Goal: Task Accomplishment & Management: Manage account settings

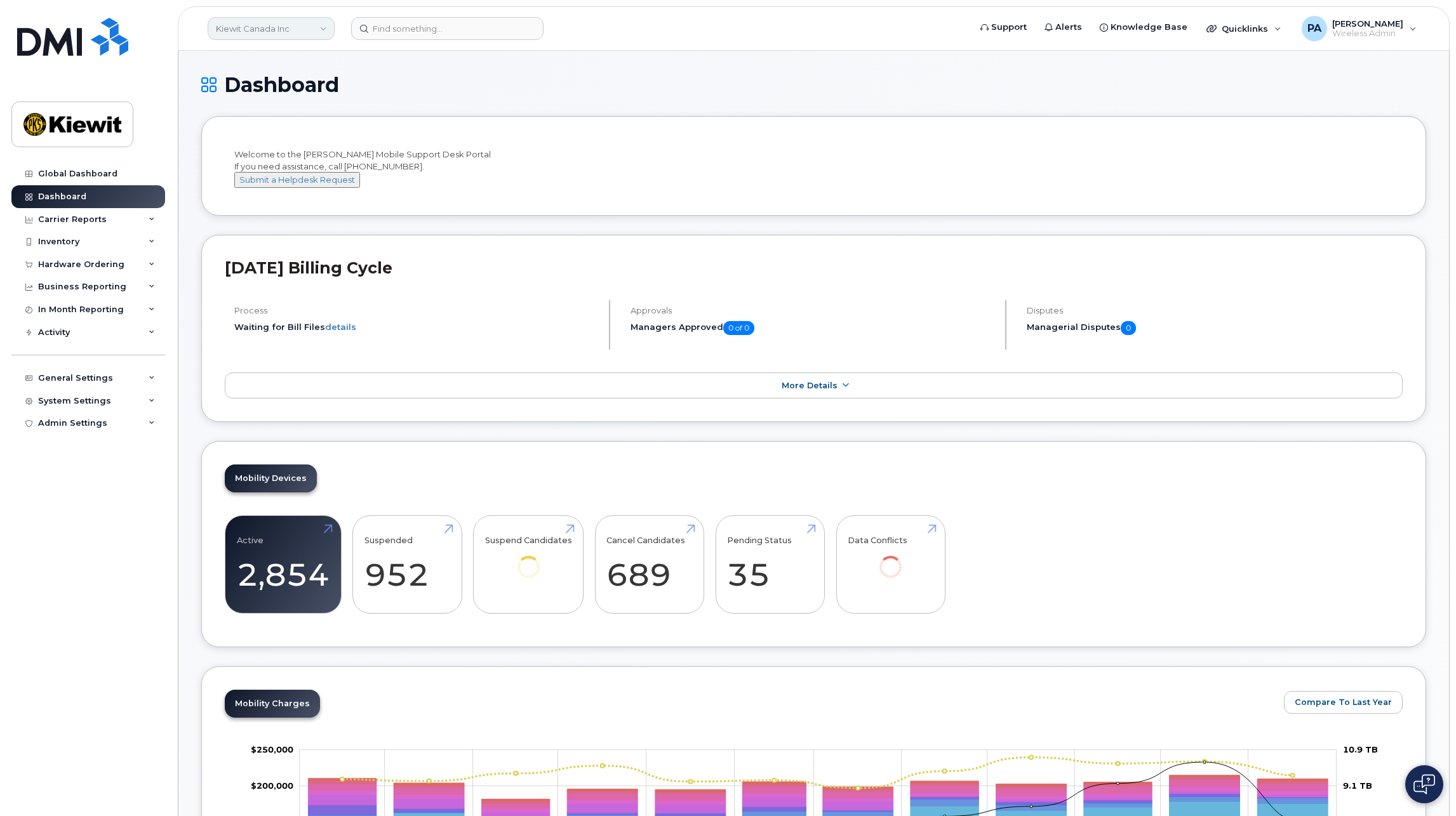
click at [310, 25] on link "Kiewit Canada Inc" at bounding box center [272, 28] width 127 height 22
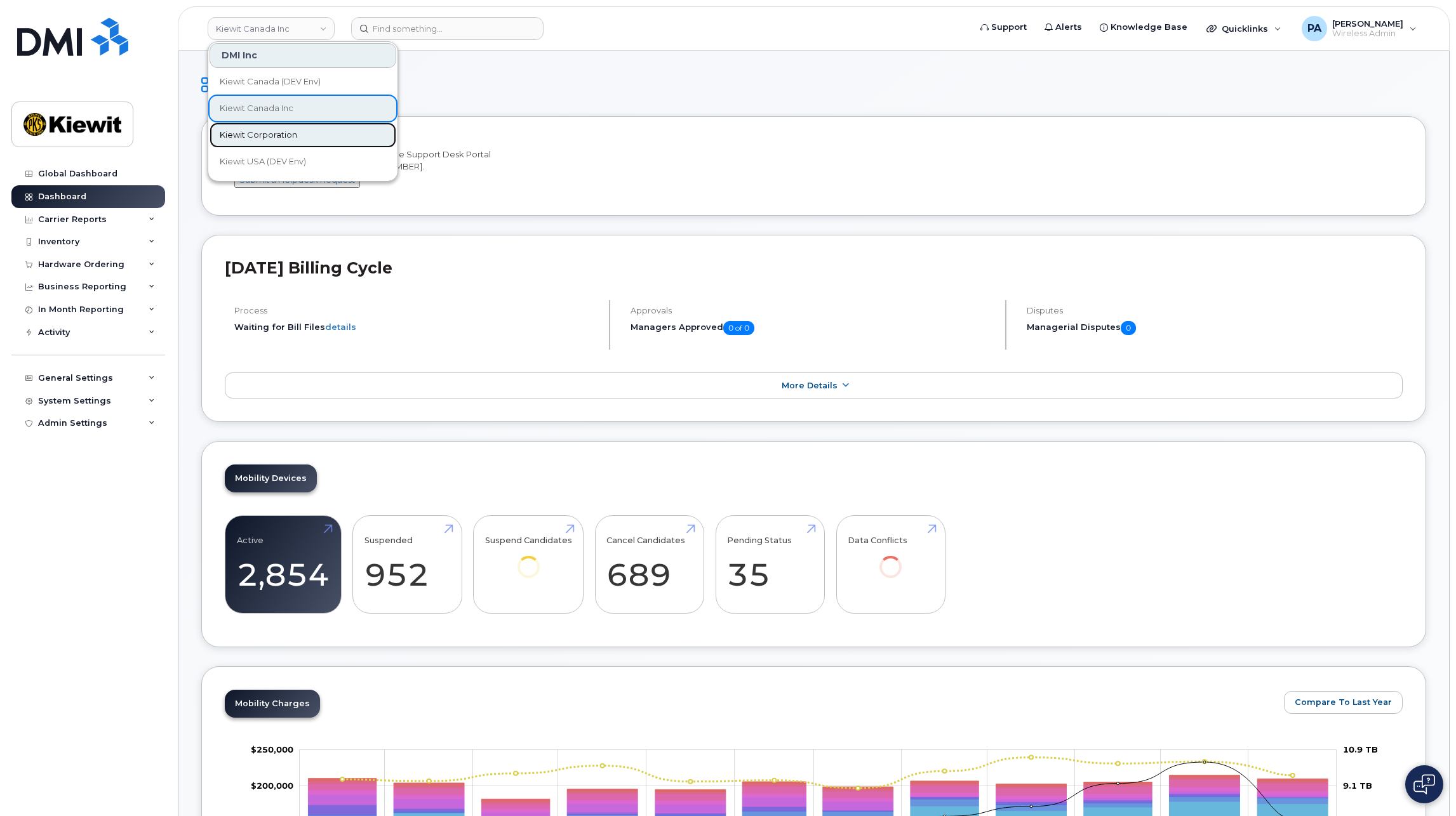
click at [275, 130] on span "Kiewit Corporation" at bounding box center [258, 135] width 78 height 12
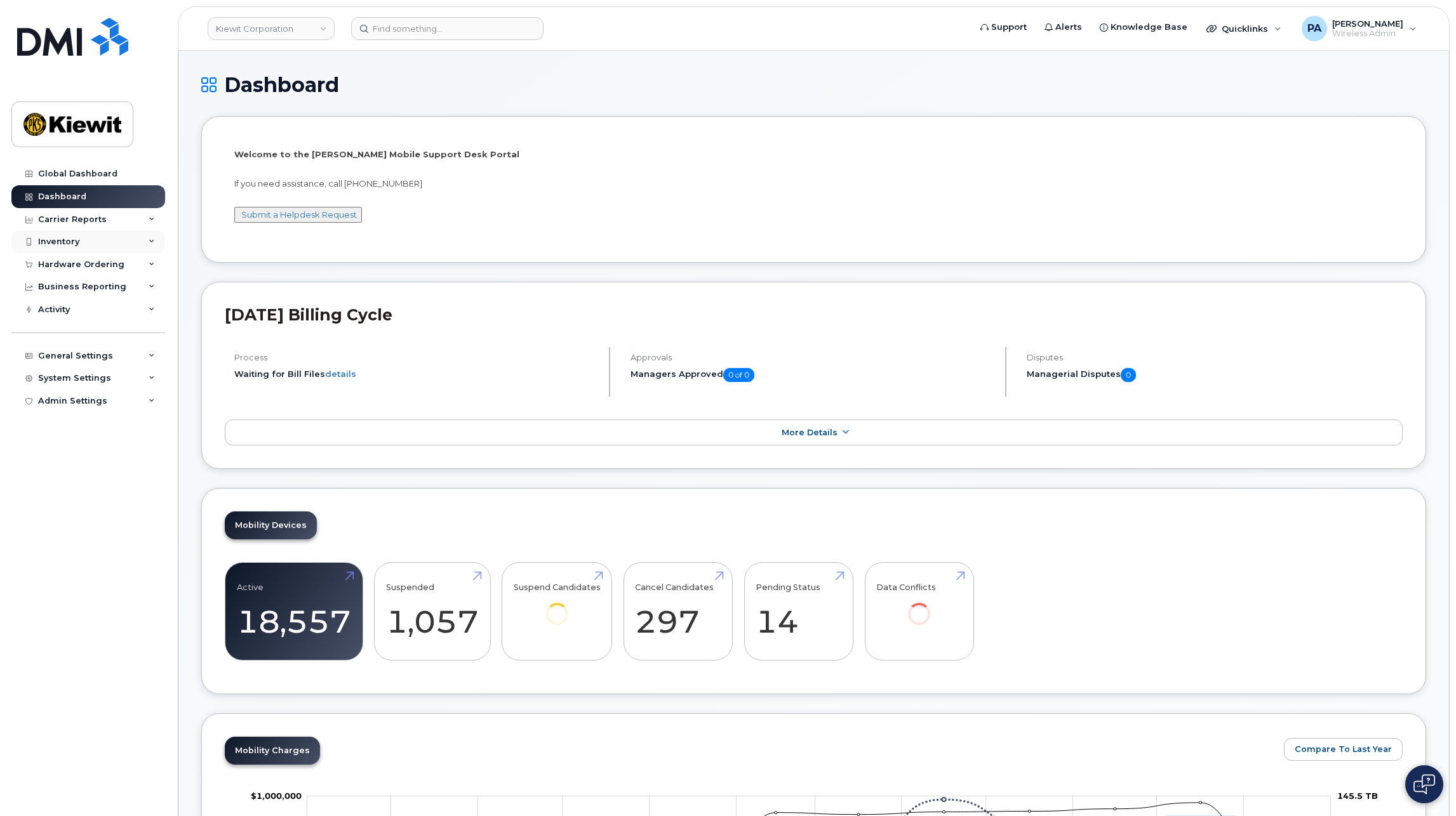
click at [70, 239] on div "Inventory" at bounding box center [58, 241] width 41 height 10
click at [66, 386] on div "Hardware Ordering" at bounding box center [81, 386] width 86 height 10
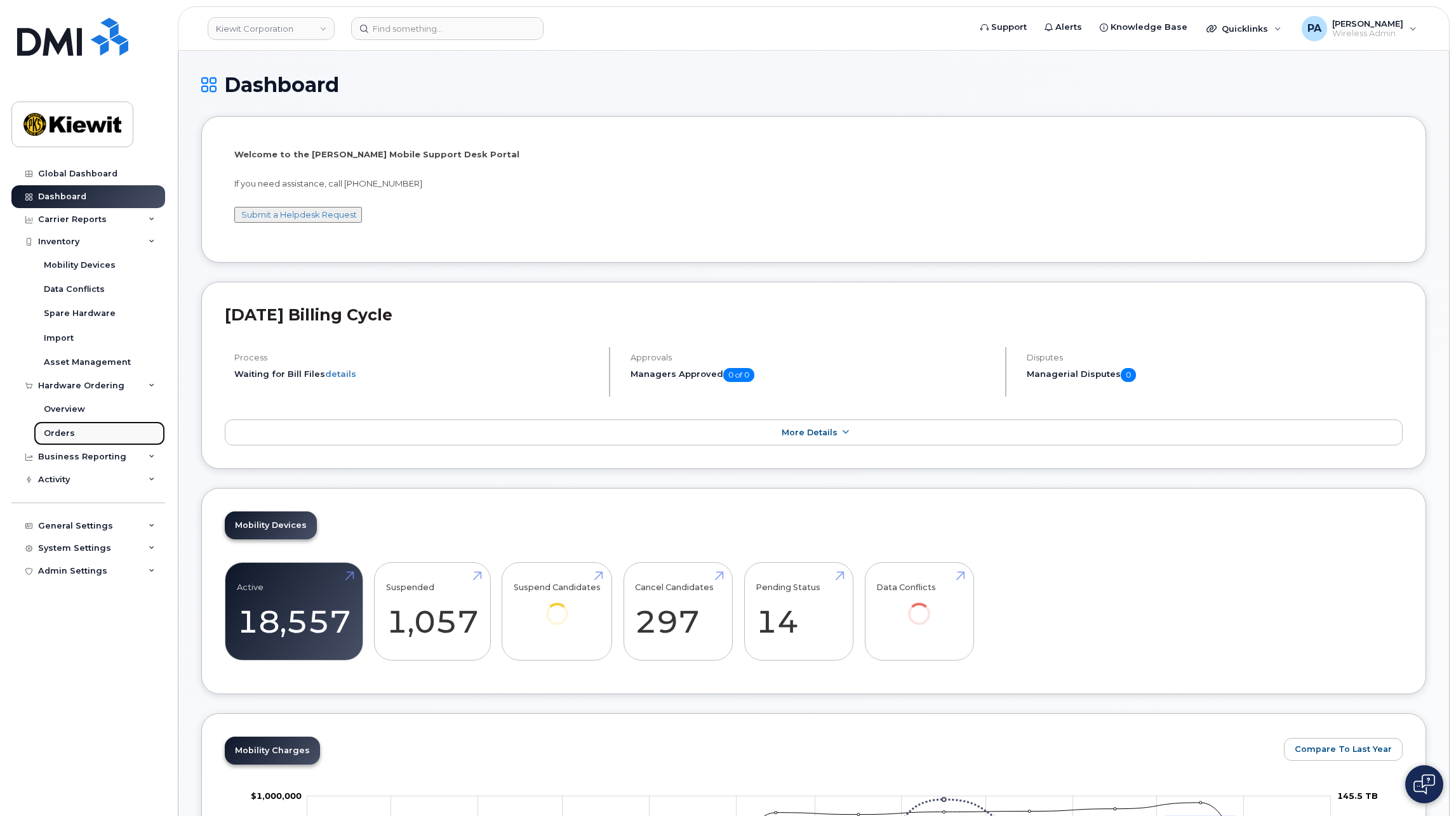
click at [52, 434] on div "Orders" at bounding box center [59, 434] width 31 height 12
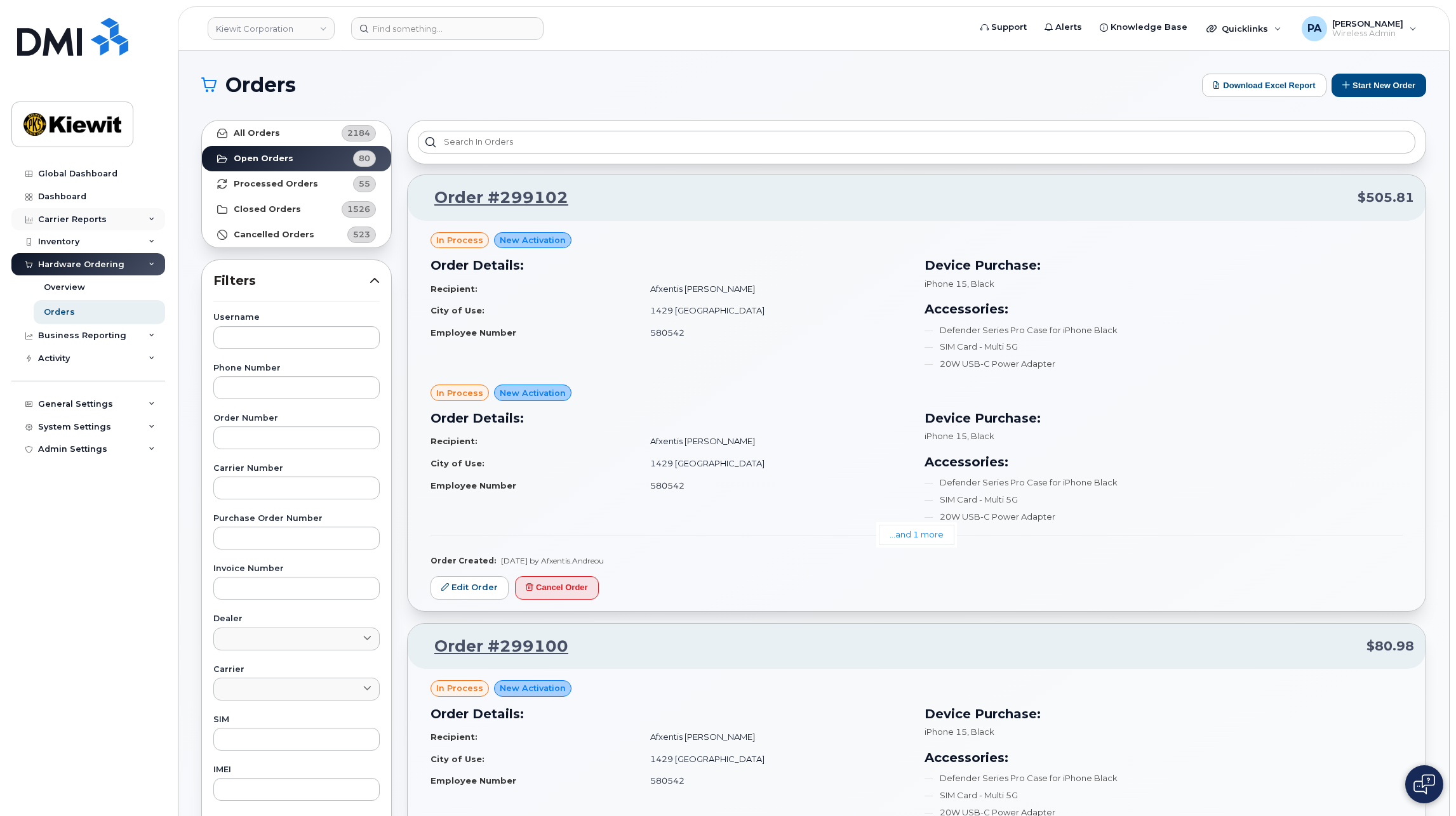
click at [90, 215] on div "Carrier Reports" at bounding box center [72, 220] width 68 height 10
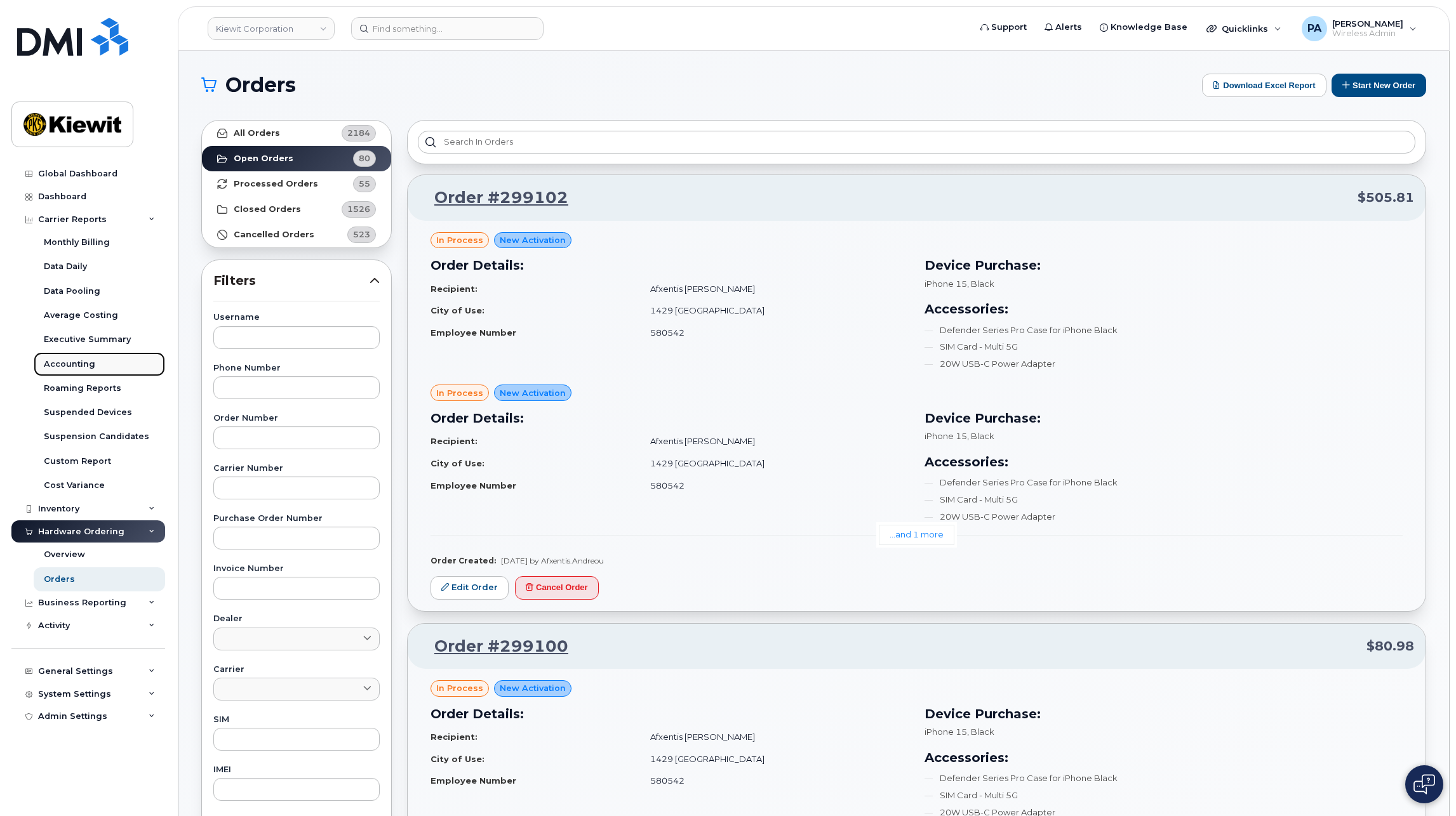
click at [70, 365] on div "Accounting" at bounding box center [69, 364] width 51 height 12
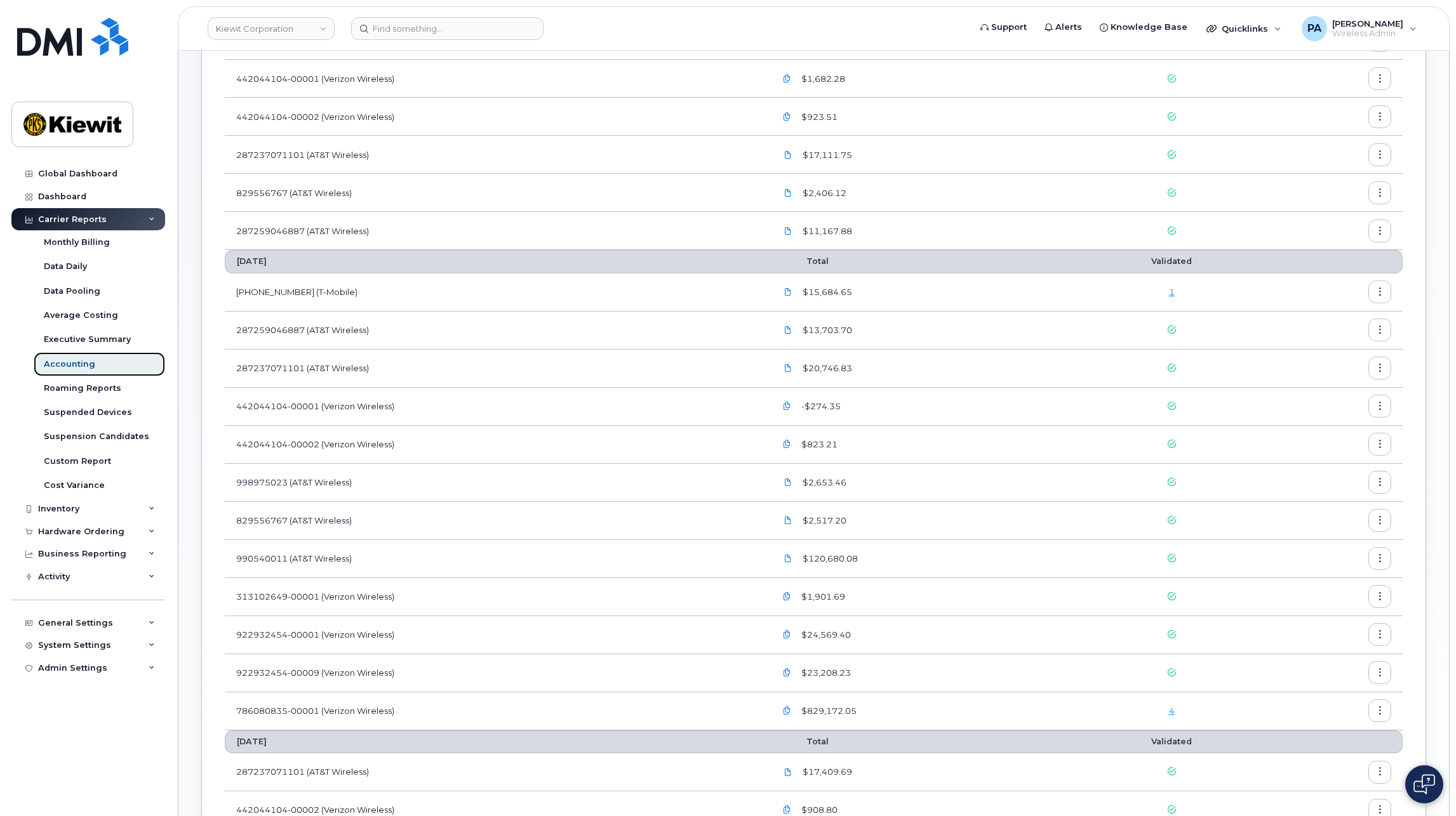
scroll to position [317, 0]
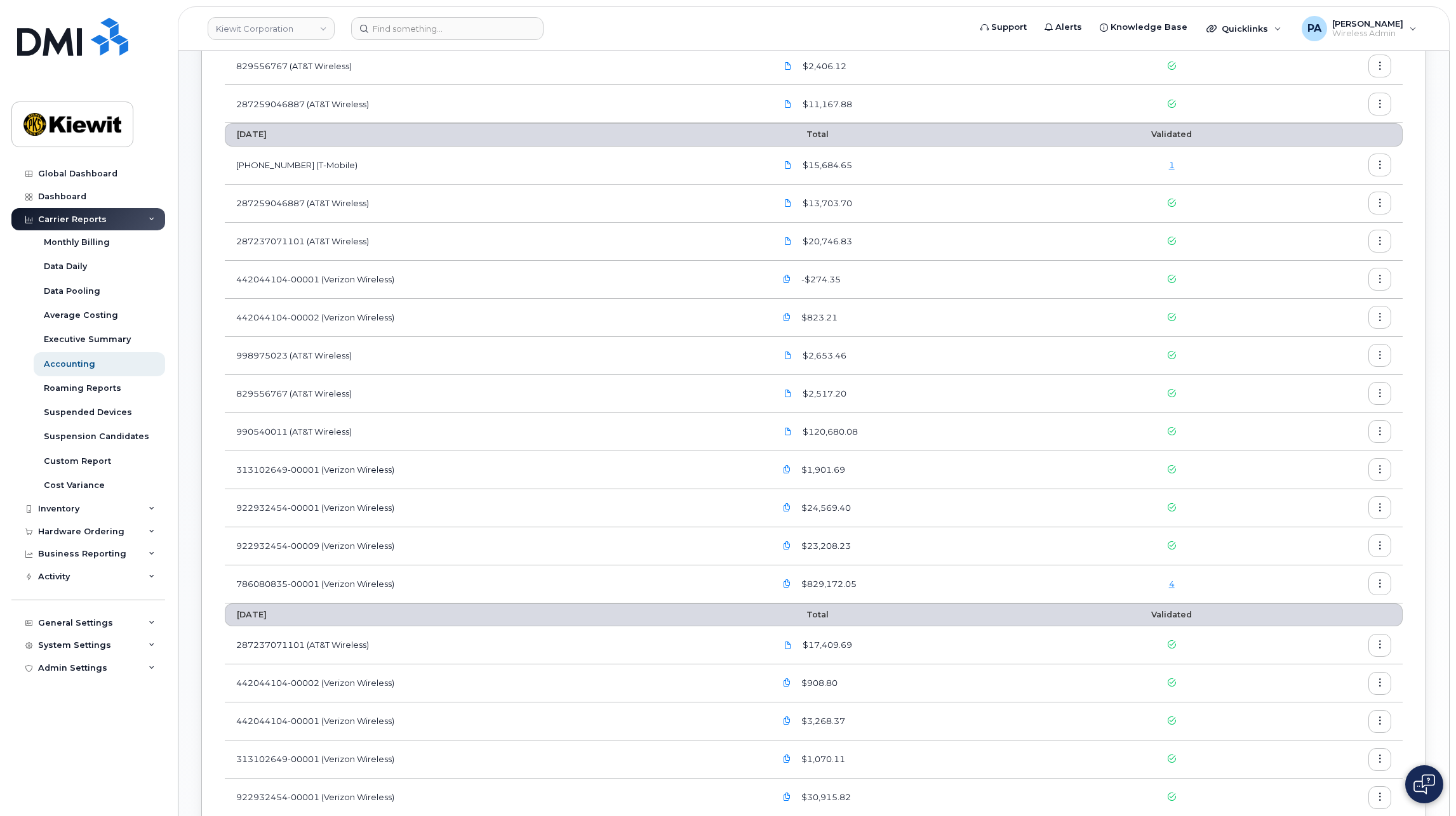
click at [1173, 164] on link "1" at bounding box center [1172, 164] width 5 height 10
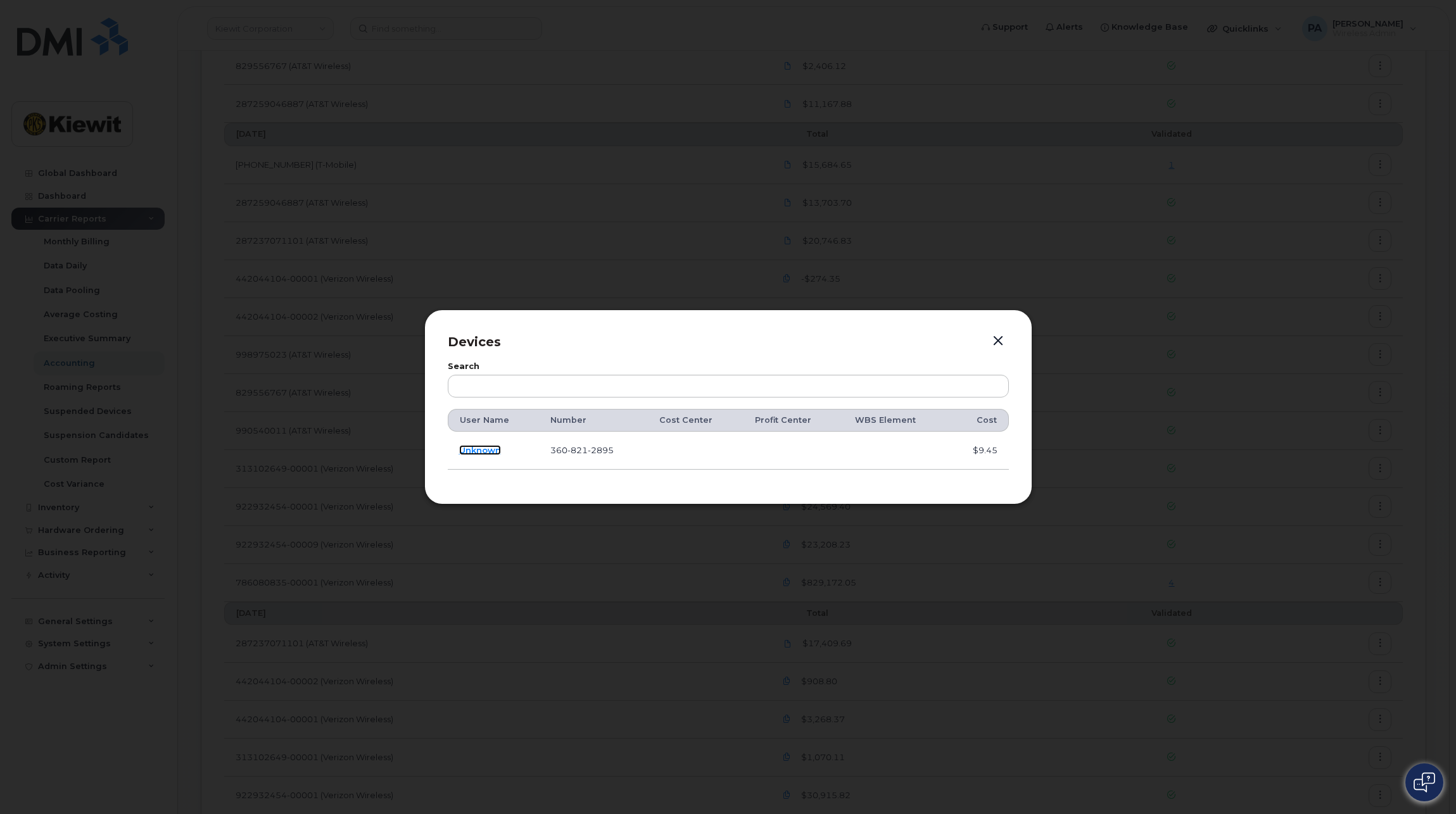
click at [479, 449] on link "Unknown" at bounding box center [480, 450] width 42 height 10
click at [994, 336] on button "button" at bounding box center [996, 341] width 19 height 18
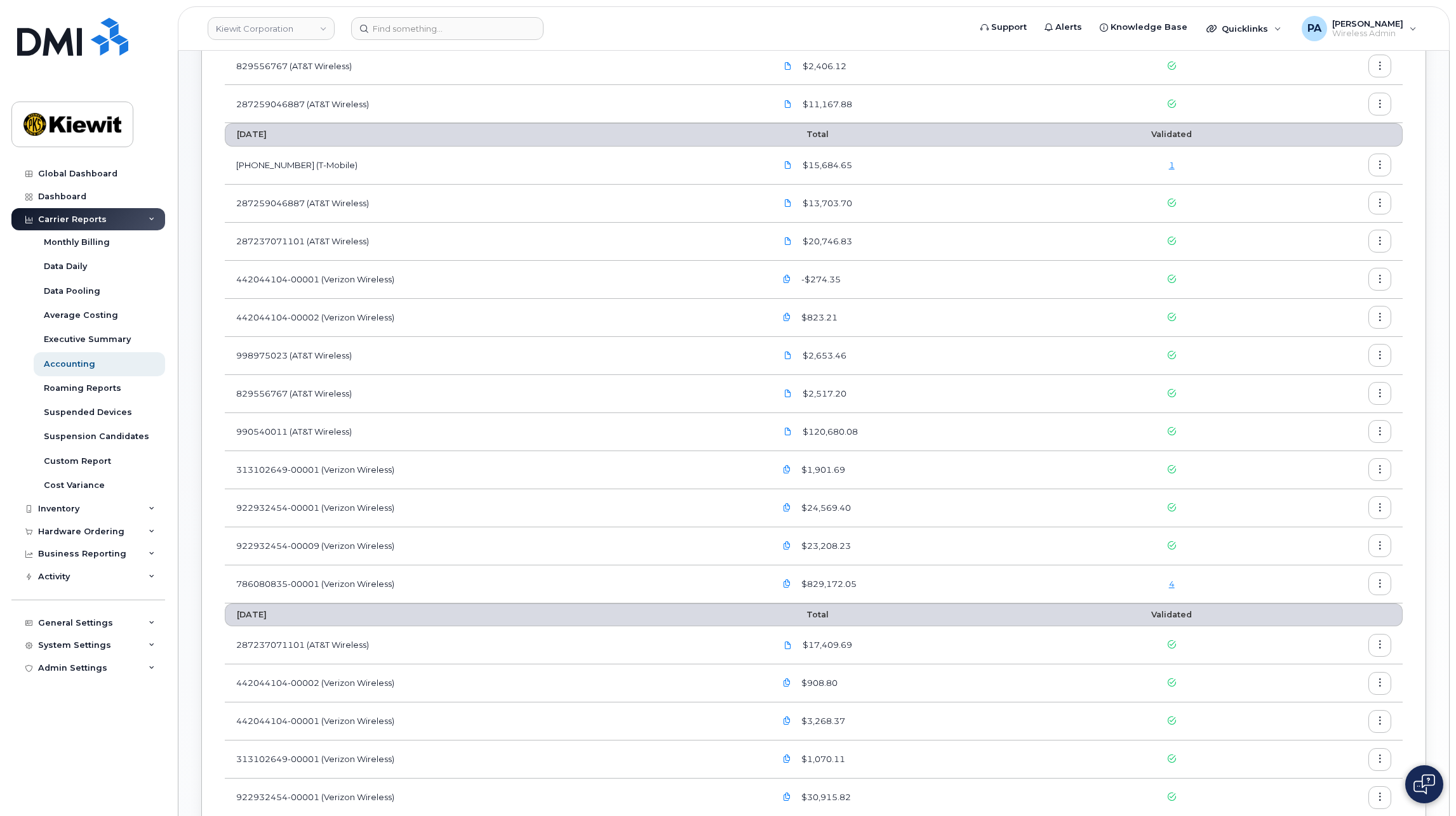
click at [1170, 584] on link "4" at bounding box center [1172, 583] width 5 height 10
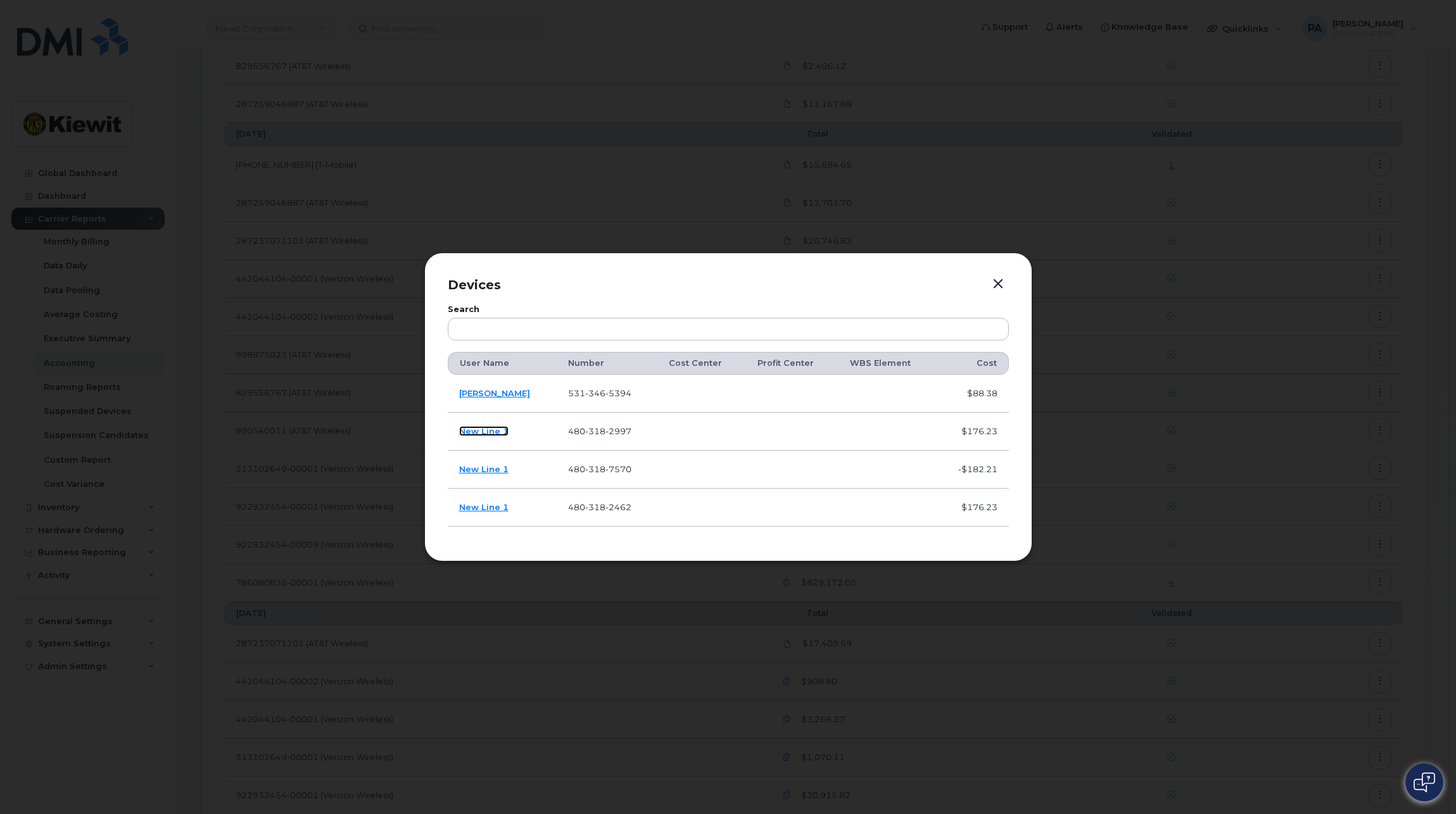
click at [483, 433] on link "New Line 1" at bounding box center [484, 431] width 50 height 10
drag, startPoint x: 986, startPoint y: 286, endPoint x: 994, endPoint y: 285, distance: 8.1
click at [987, 286] on p "Devices" at bounding box center [728, 286] width 561 height 19
click at [995, 285] on button "button" at bounding box center [998, 284] width 19 height 18
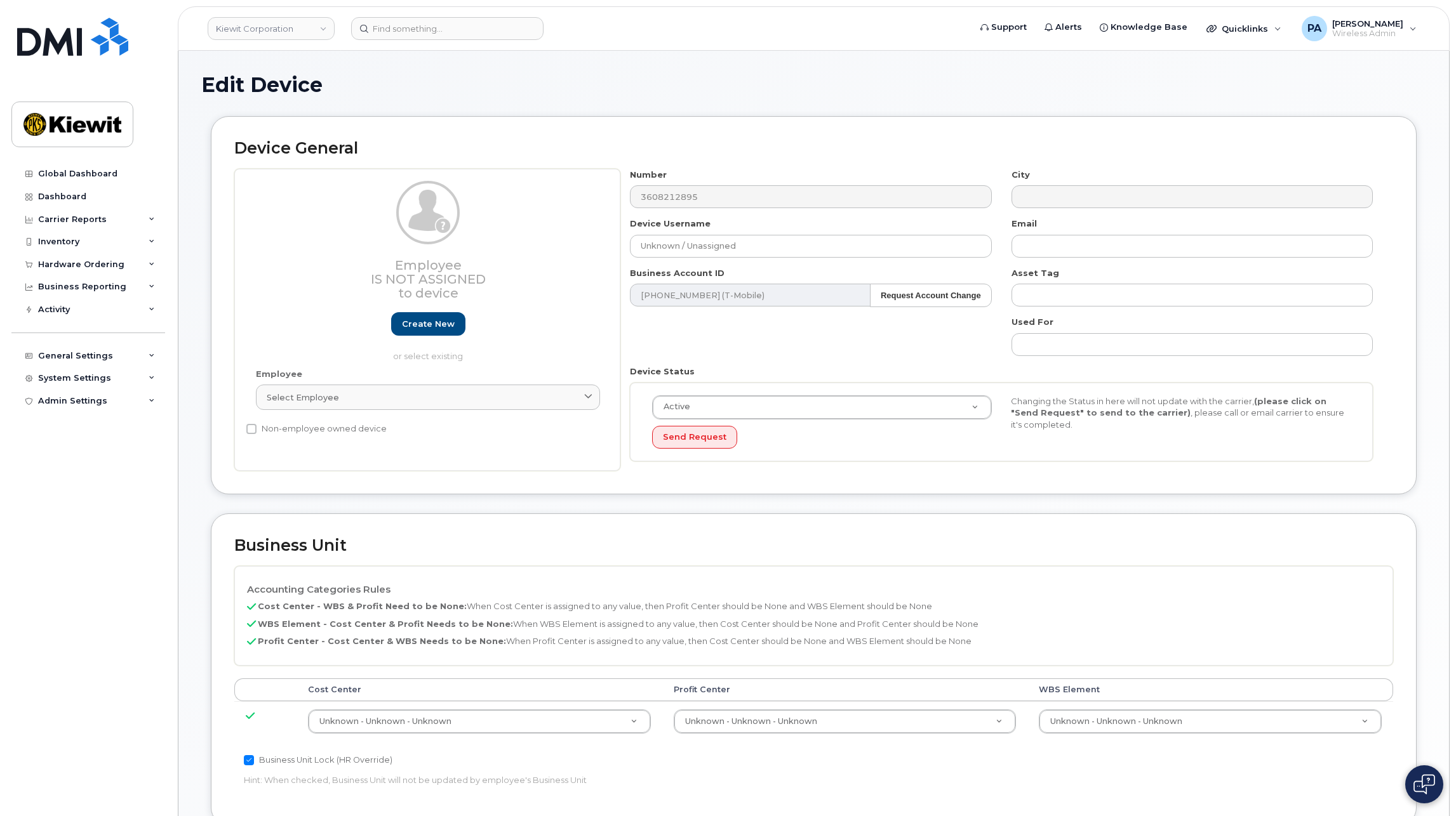
select select "29584743"
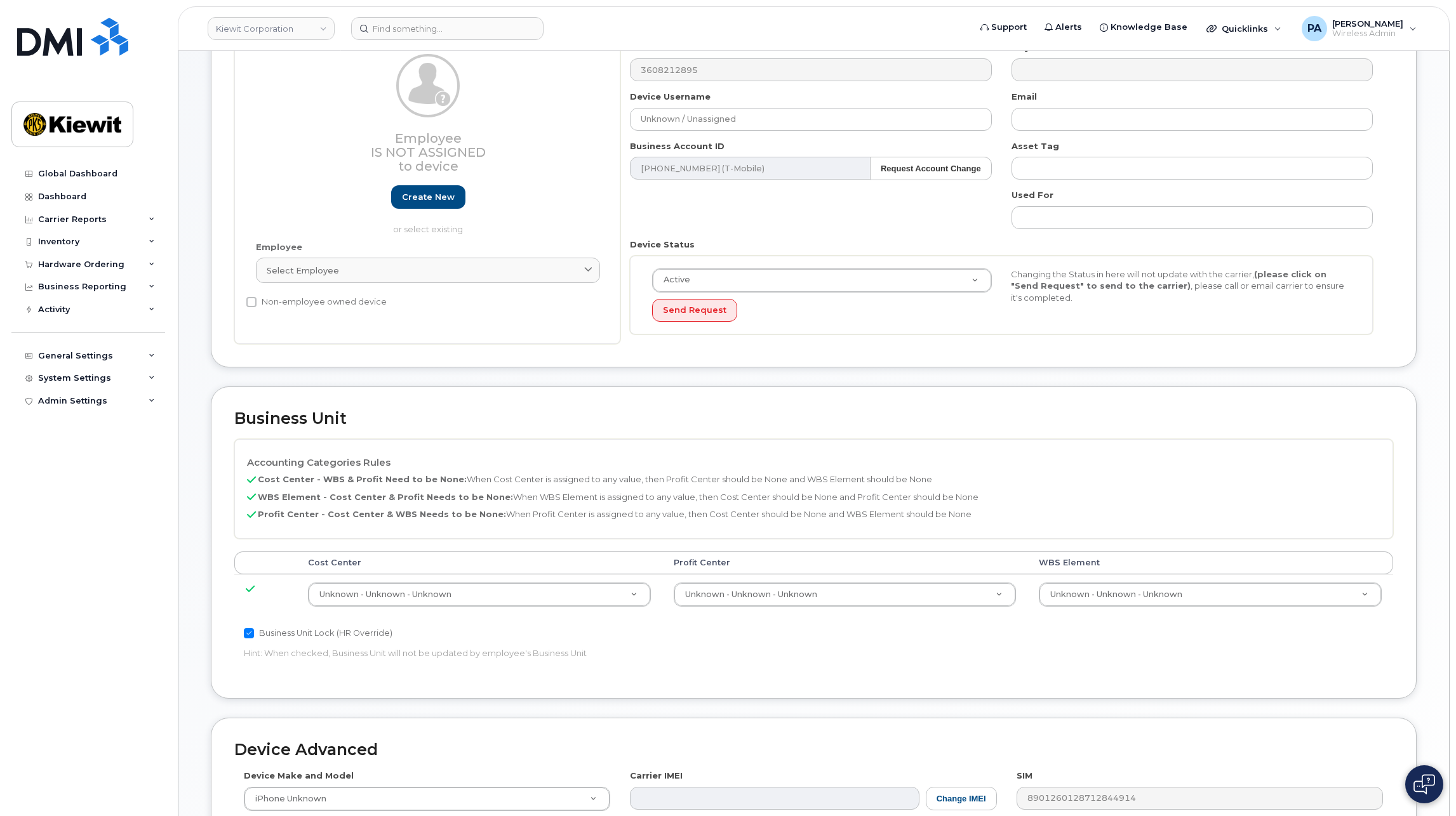
scroll to position [381, 0]
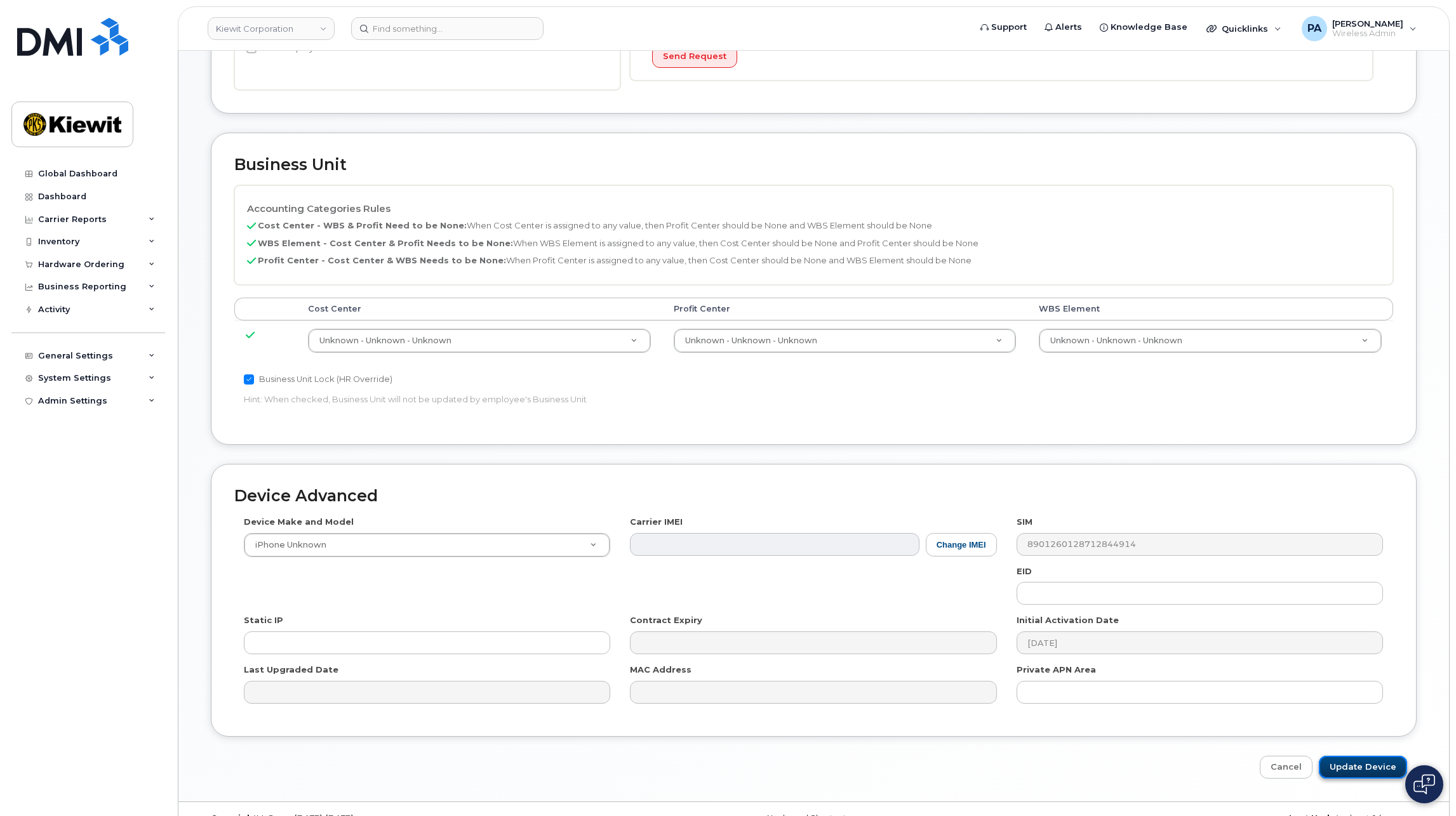
click at [1354, 758] on input "Update Device" at bounding box center [1364, 768] width 88 height 23
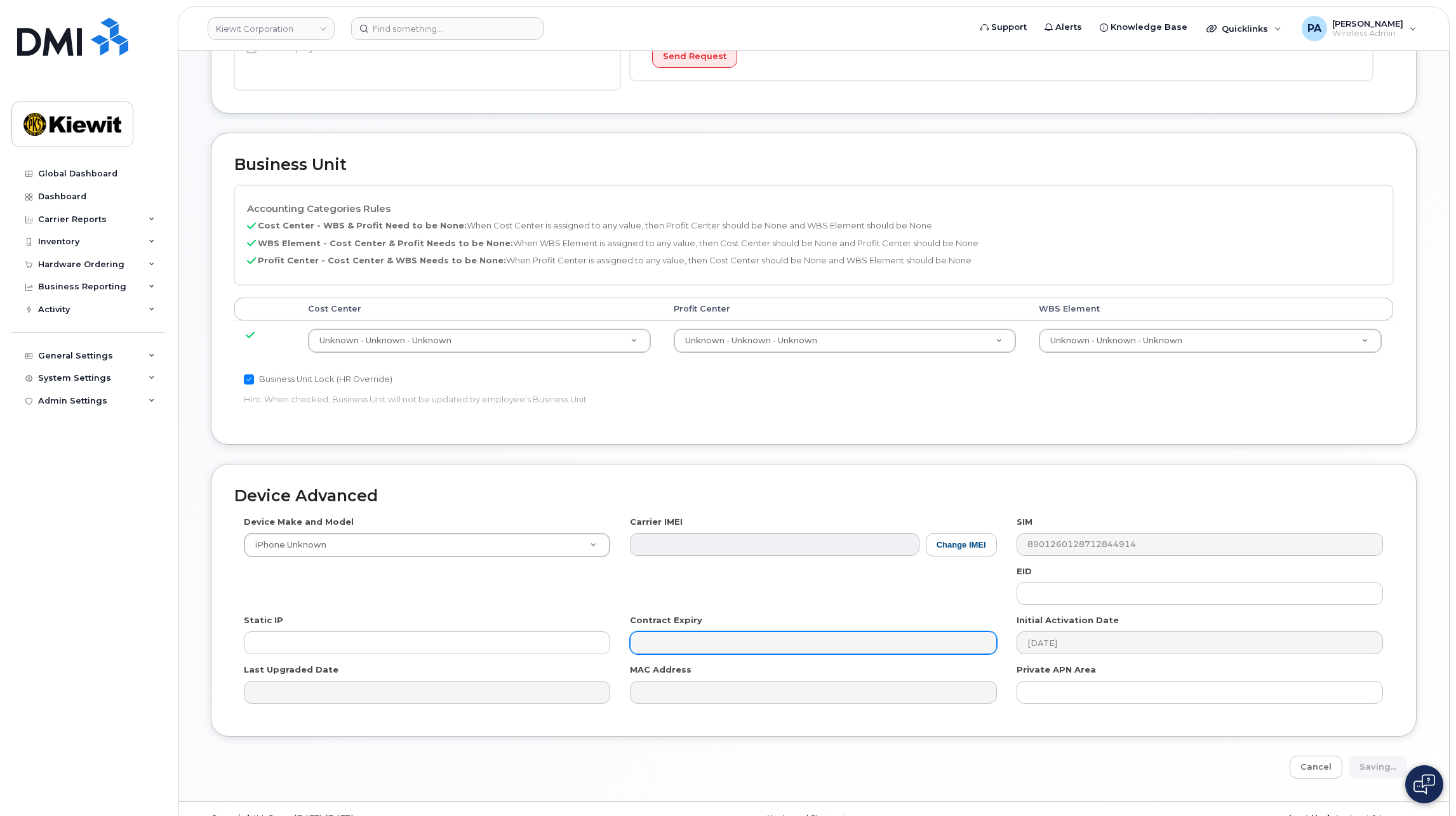
type input "Update Device"
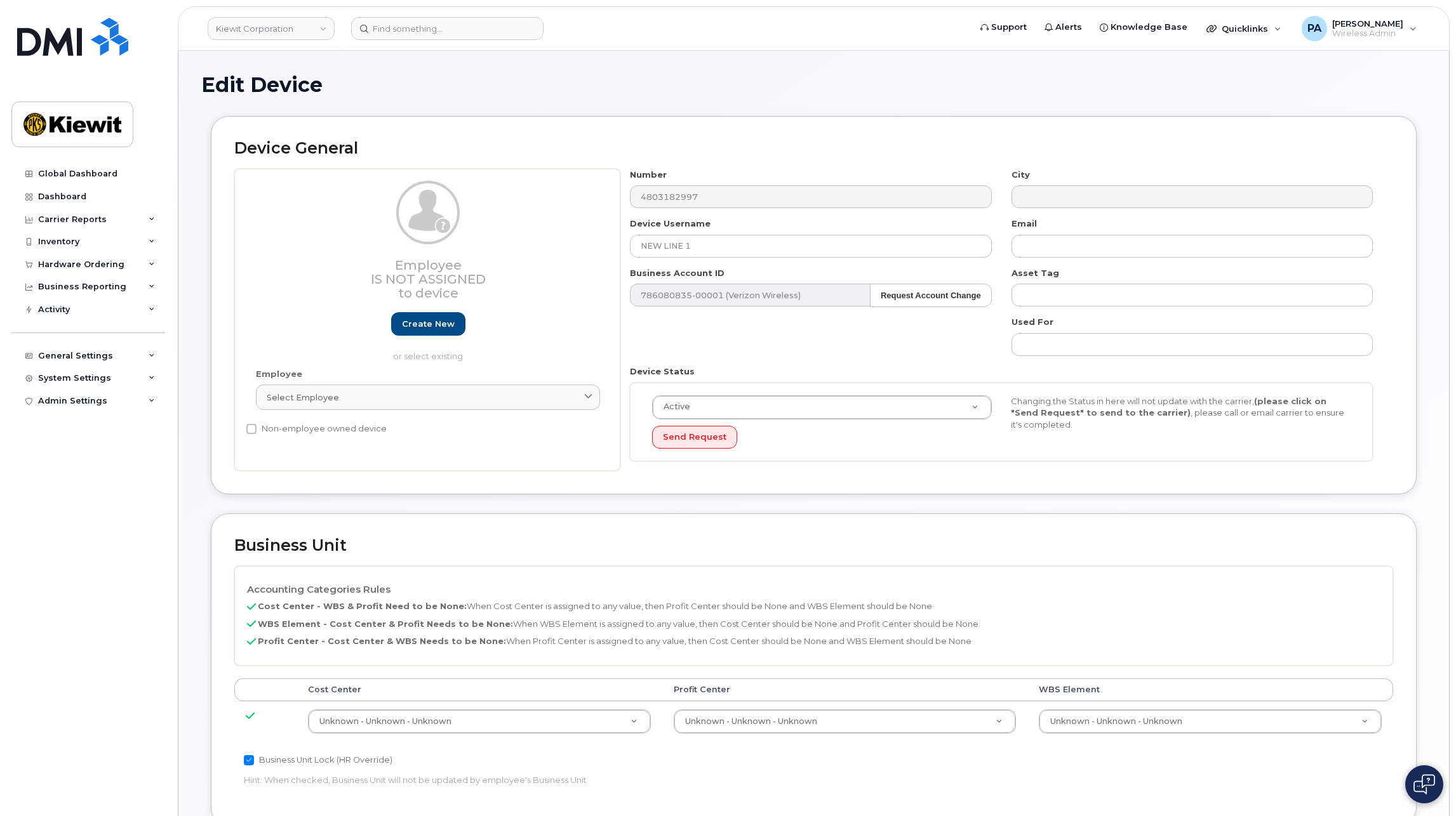
select select "29584743"
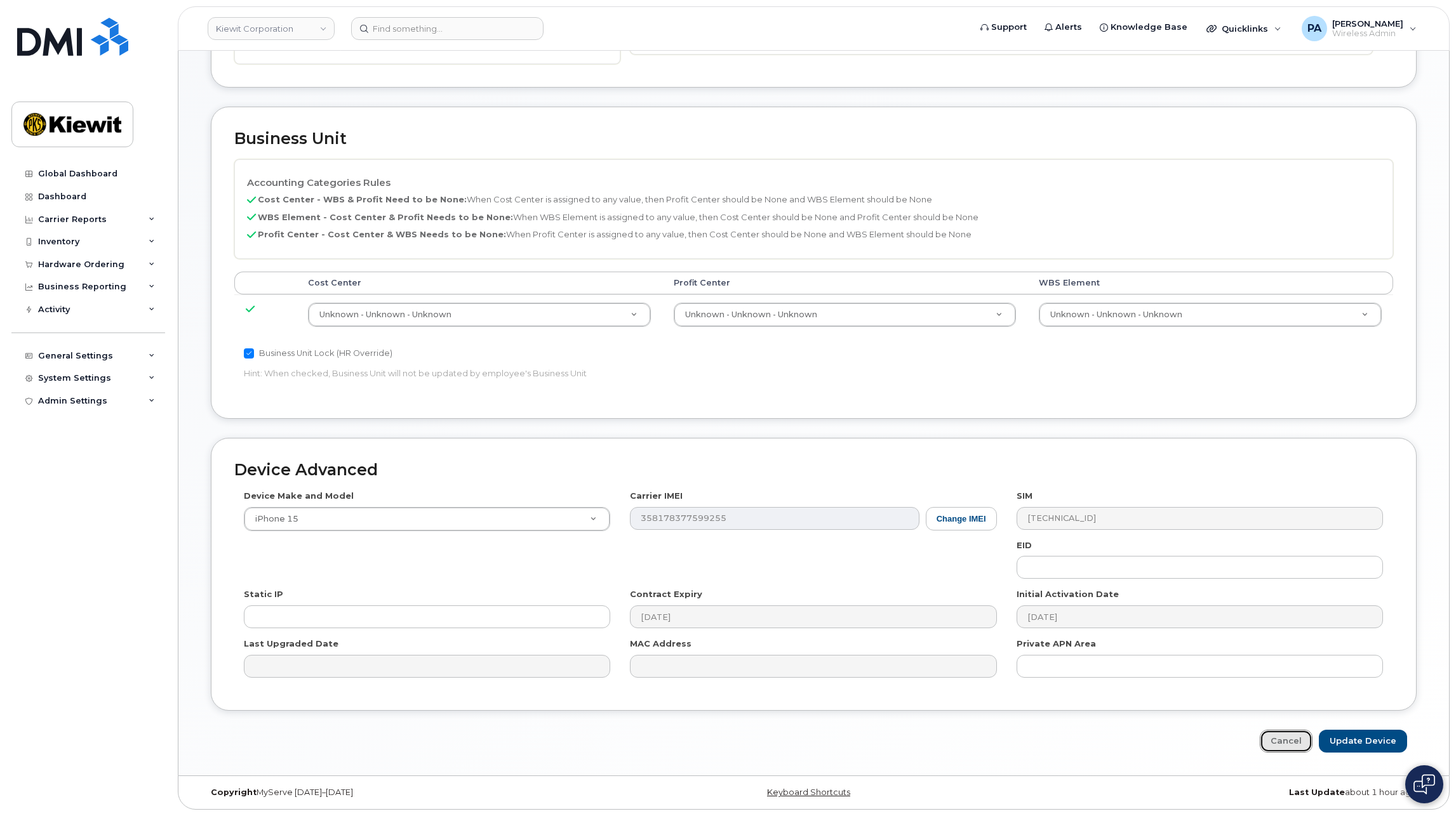
drag, startPoint x: 1302, startPoint y: 751, endPoint x: 739, endPoint y: 576, distance: 589.6
click at [1302, 751] on link "Cancel" at bounding box center [1287, 742] width 53 height 23
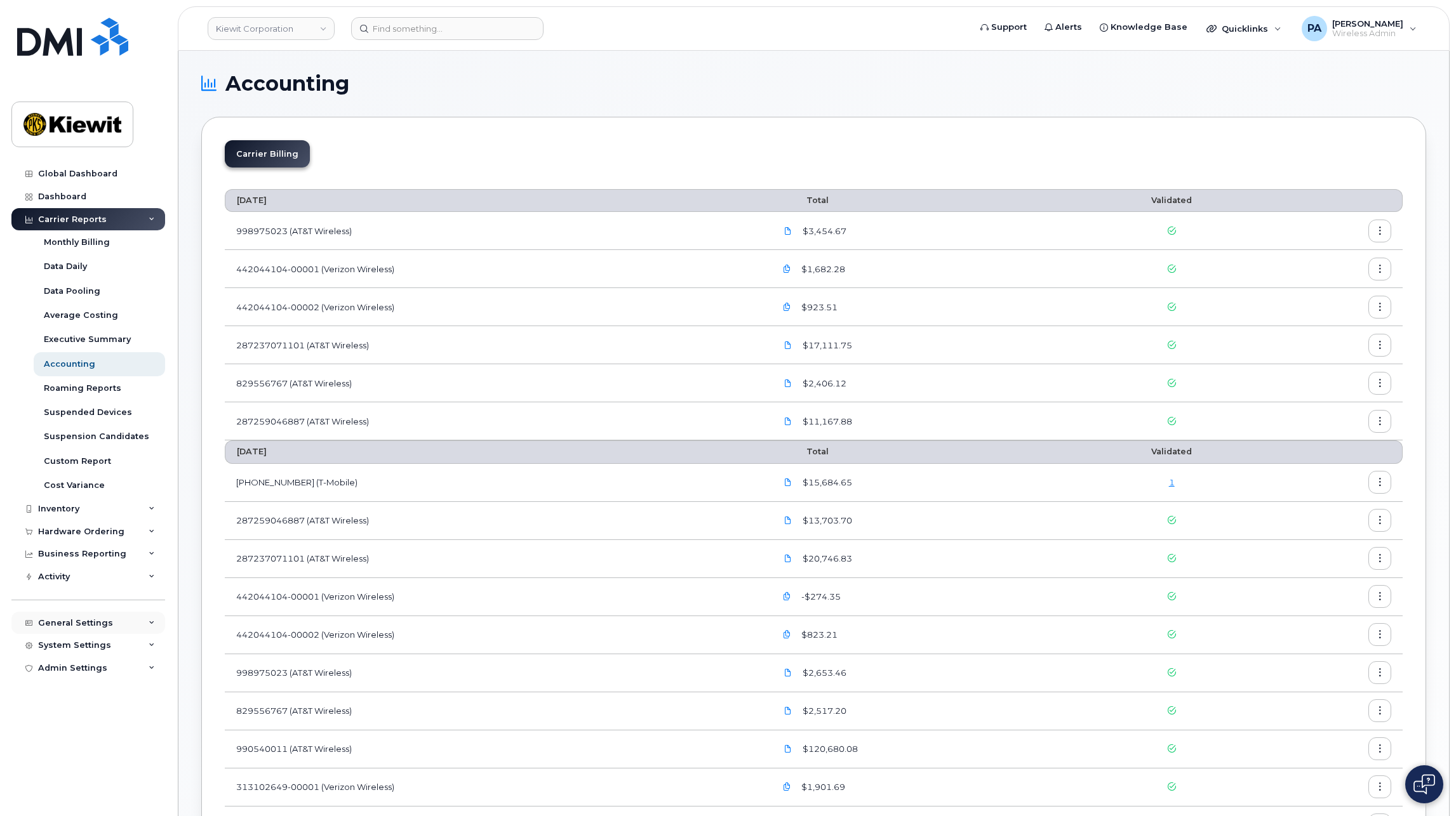
click at [75, 622] on div "General Settings" at bounding box center [75, 623] width 75 height 10
click at [75, 672] on div "Approval Mapping" at bounding box center [84, 671] width 81 height 12
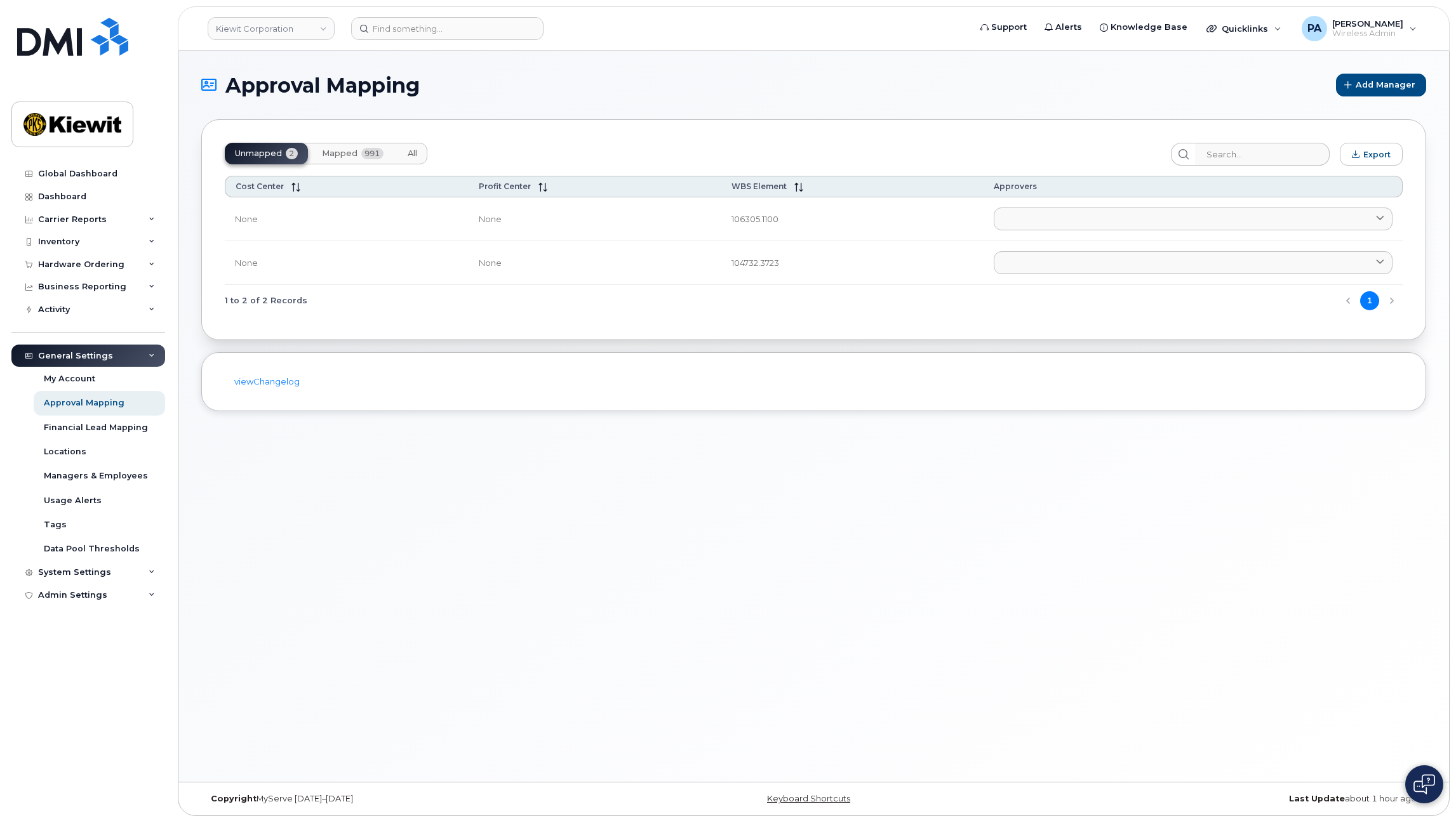
click at [345, 150] on span "Mapped" at bounding box center [340, 153] width 36 height 10
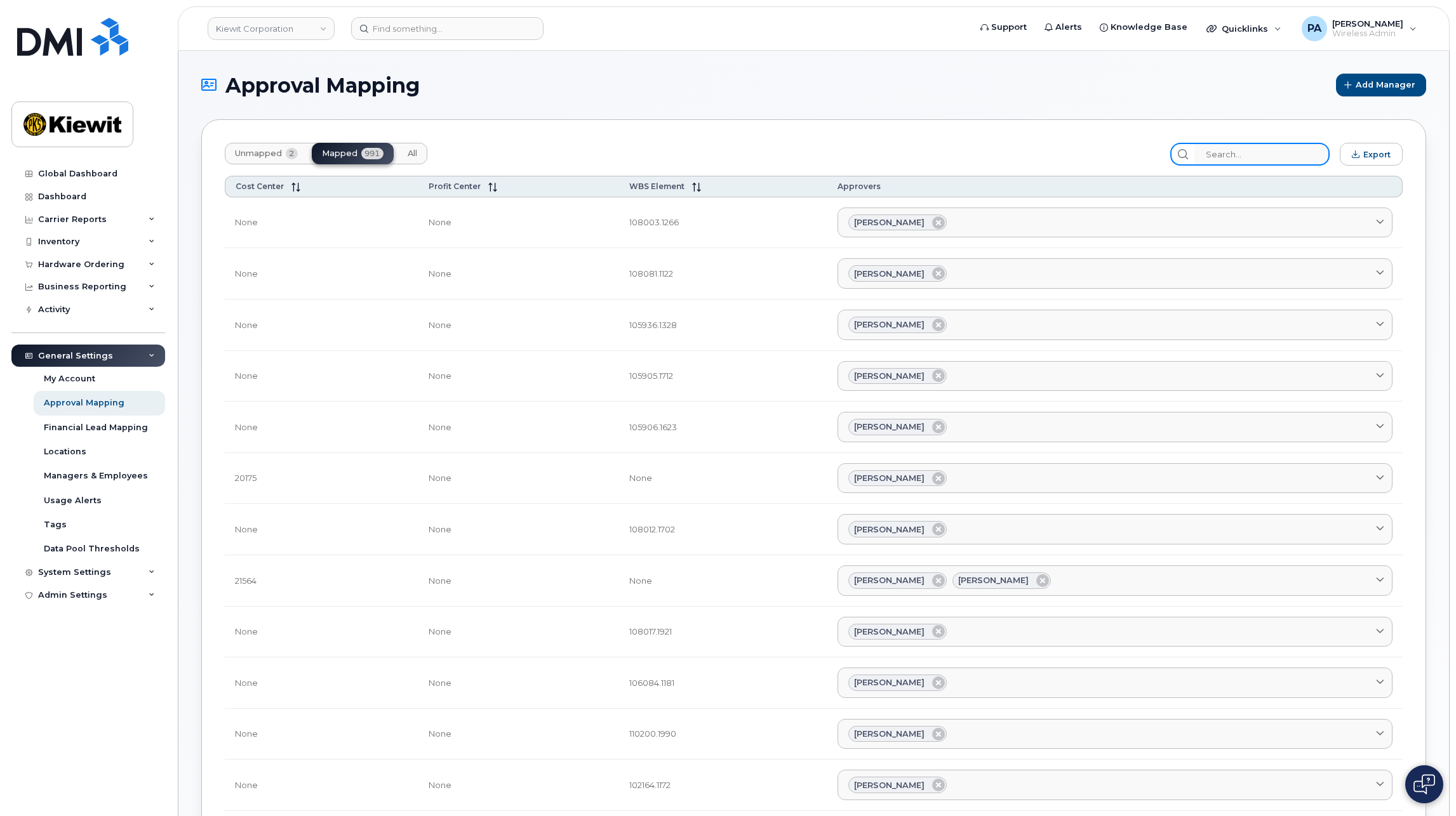
click at [1254, 145] on input "search" at bounding box center [1262, 154] width 135 height 22
click at [1281, 158] on input "search" at bounding box center [1262, 154] width 135 height 22
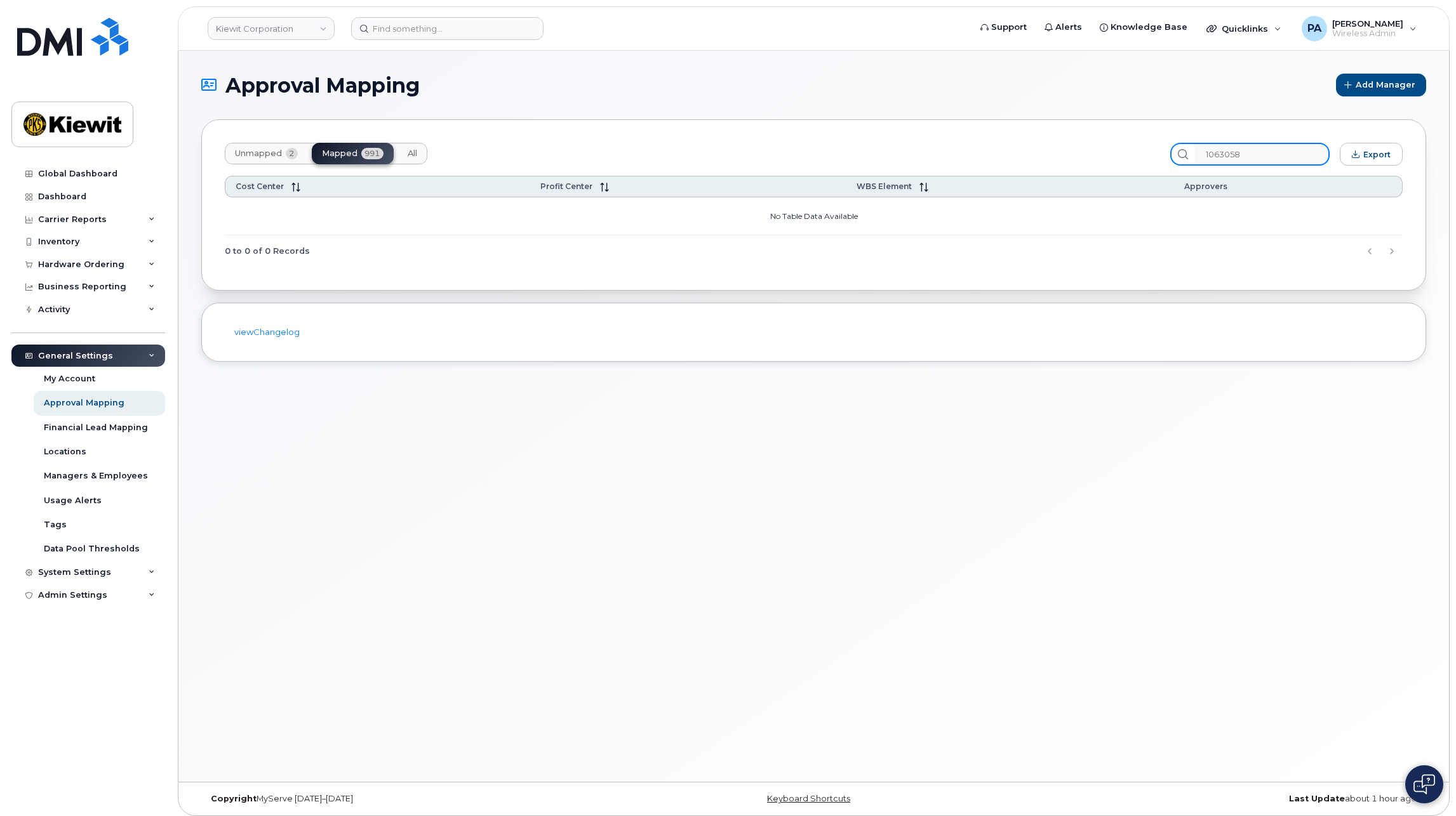
type input "106305"
drag, startPoint x: 1281, startPoint y: 158, endPoint x: 798, endPoint y: 162, distance: 483.0
click at [798, 162] on div "Unmapped 2 Mapped 991 All 106305 Export" at bounding box center [814, 154] width 1178 height 22
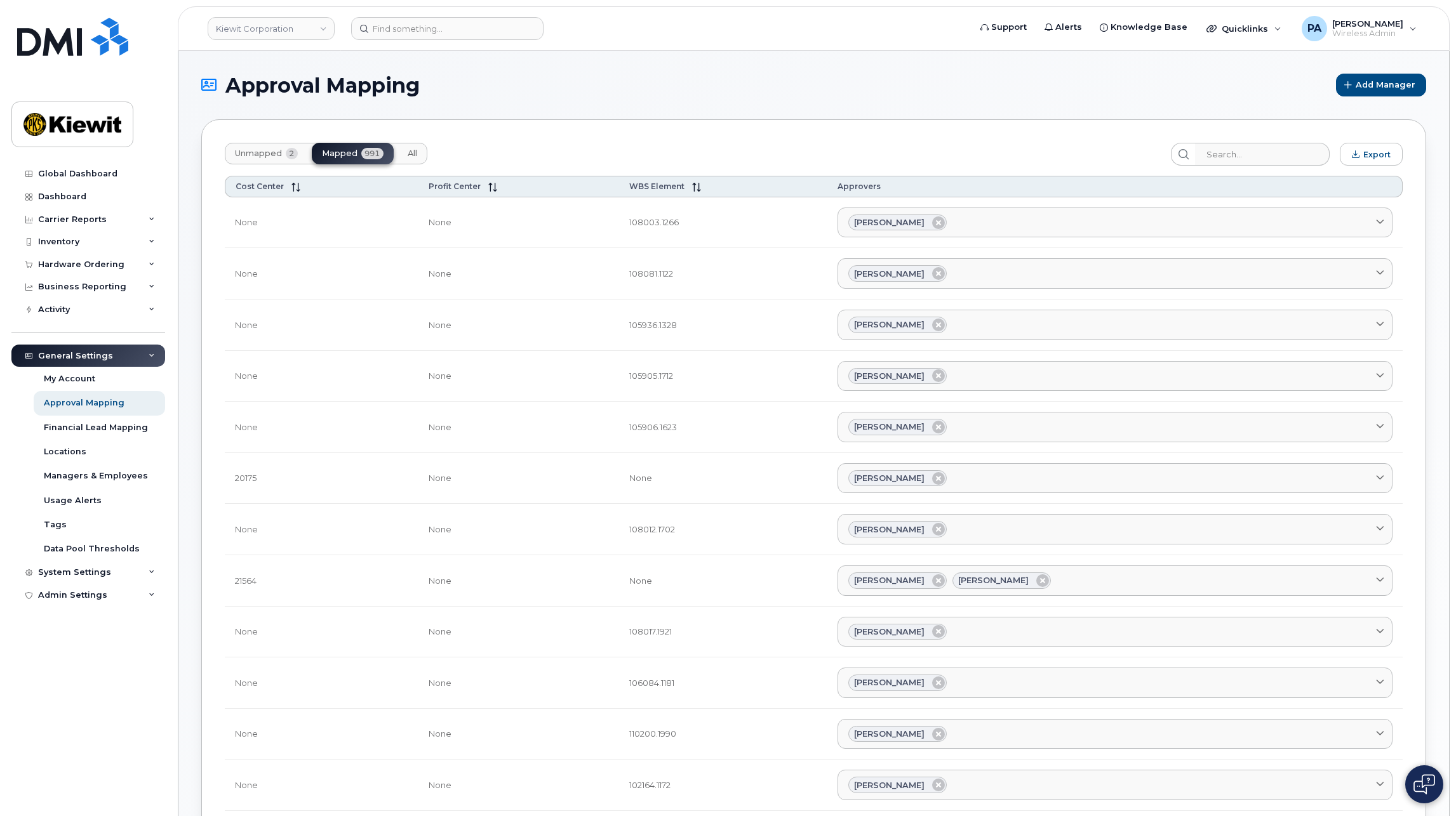
click at [236, 154] on span "Unmapped" at bounding box center [258, 153] width 47 height 10
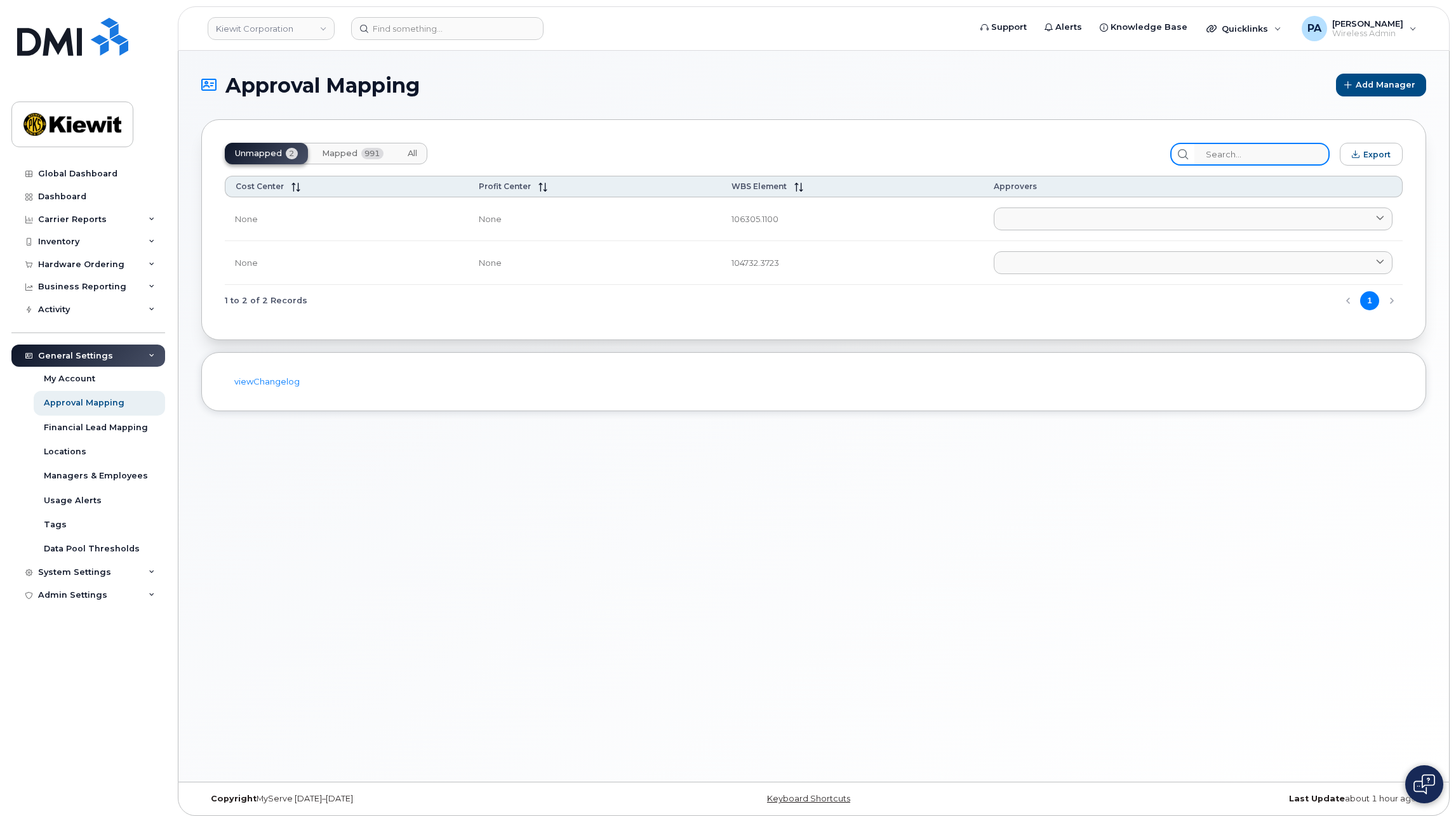
click at [1256, 152] on input "search" at bounding box center [1262, 154] width 135 height 22
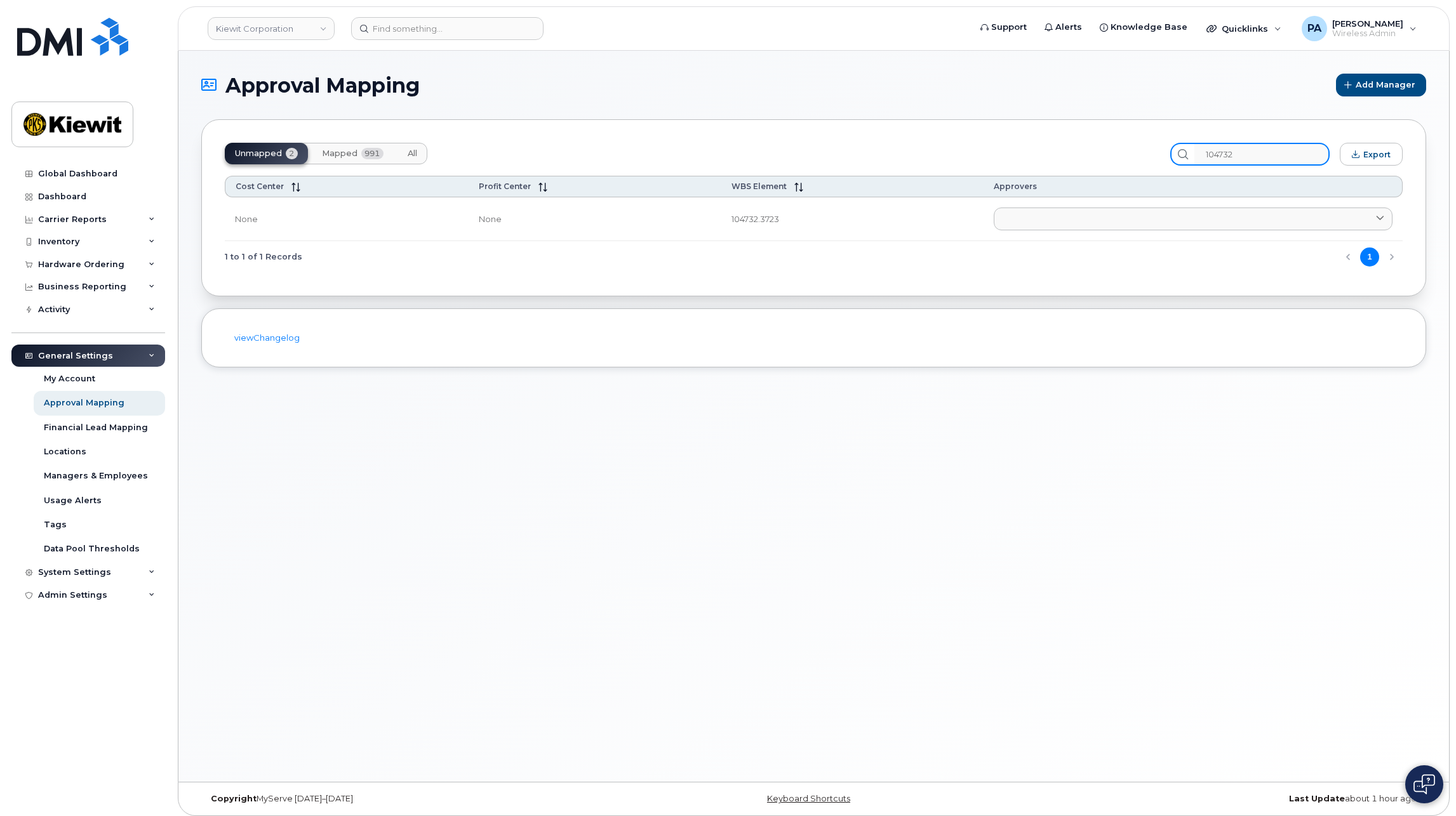
type input "104732"
click at [411, 157] on span "All" at bounding box center [412, 153] width 9 height 10
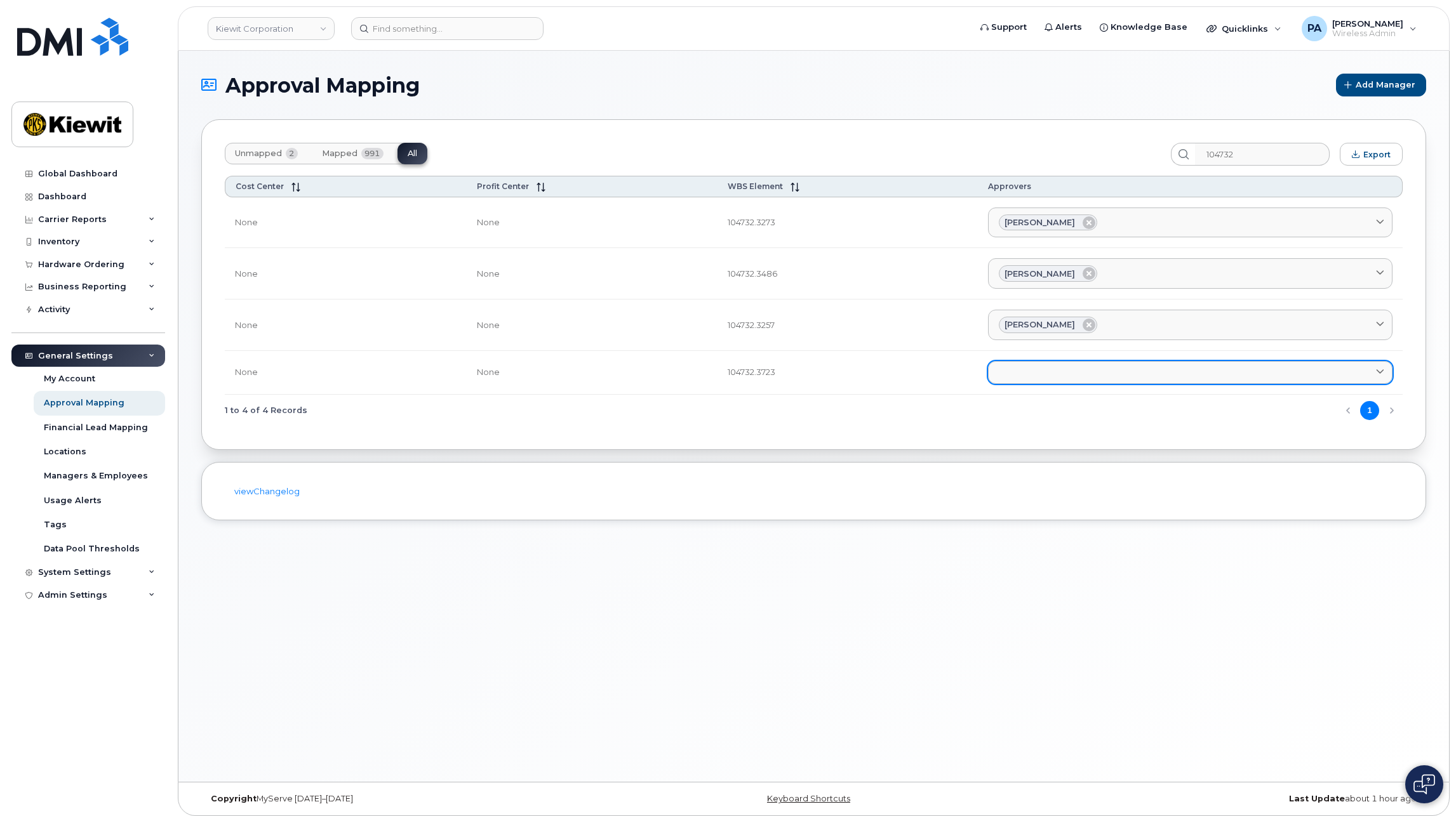
click at [1085, 372] on link at bounding box center [1190, 372] width 404 height 22
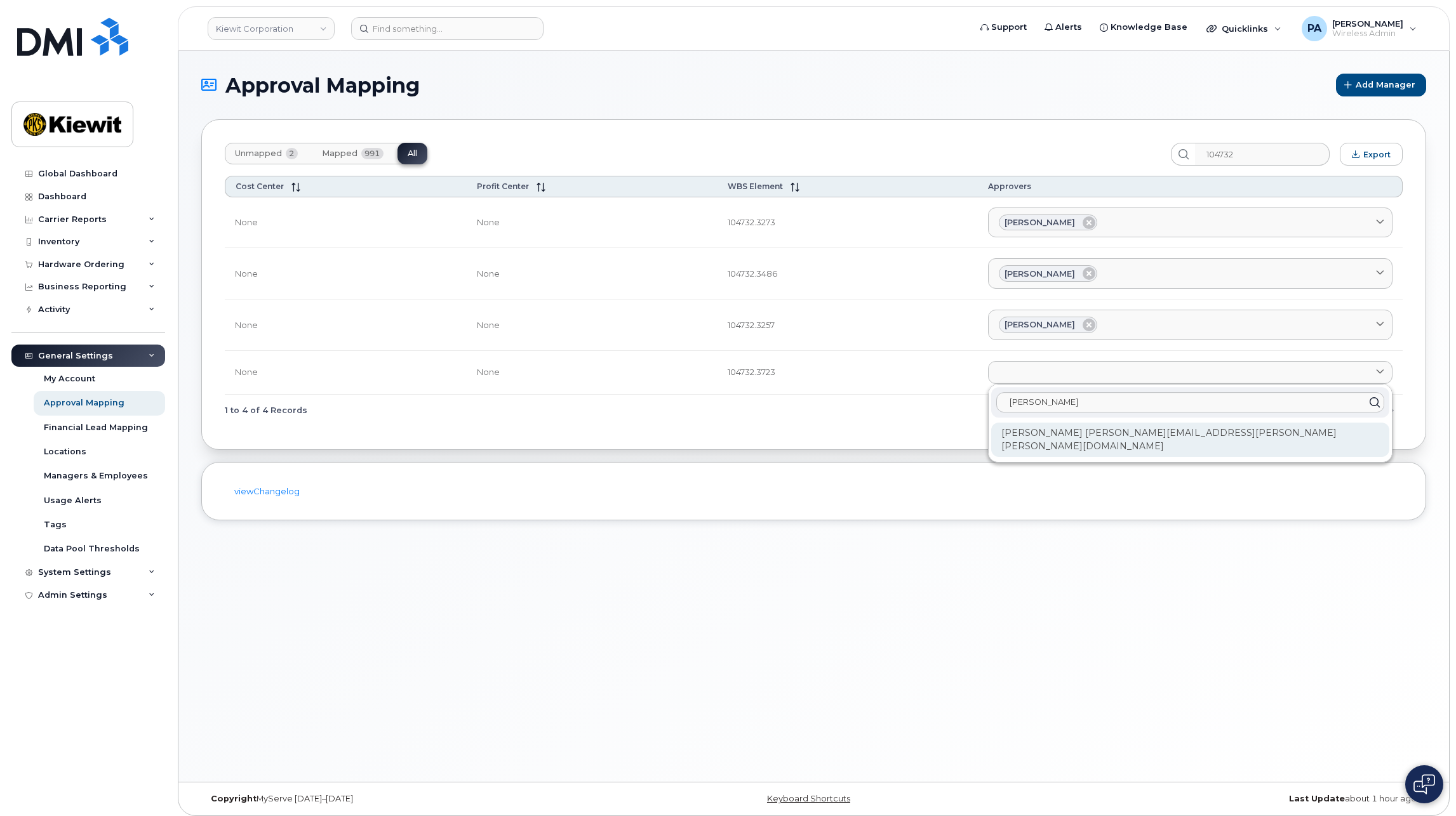
type input "kirk"
click at [1018, 438] on div "Kirk Skuletich KIRK.SKULETICH@KIEWIT.COM" at bounding box center [1190, 440] width 398 height 34
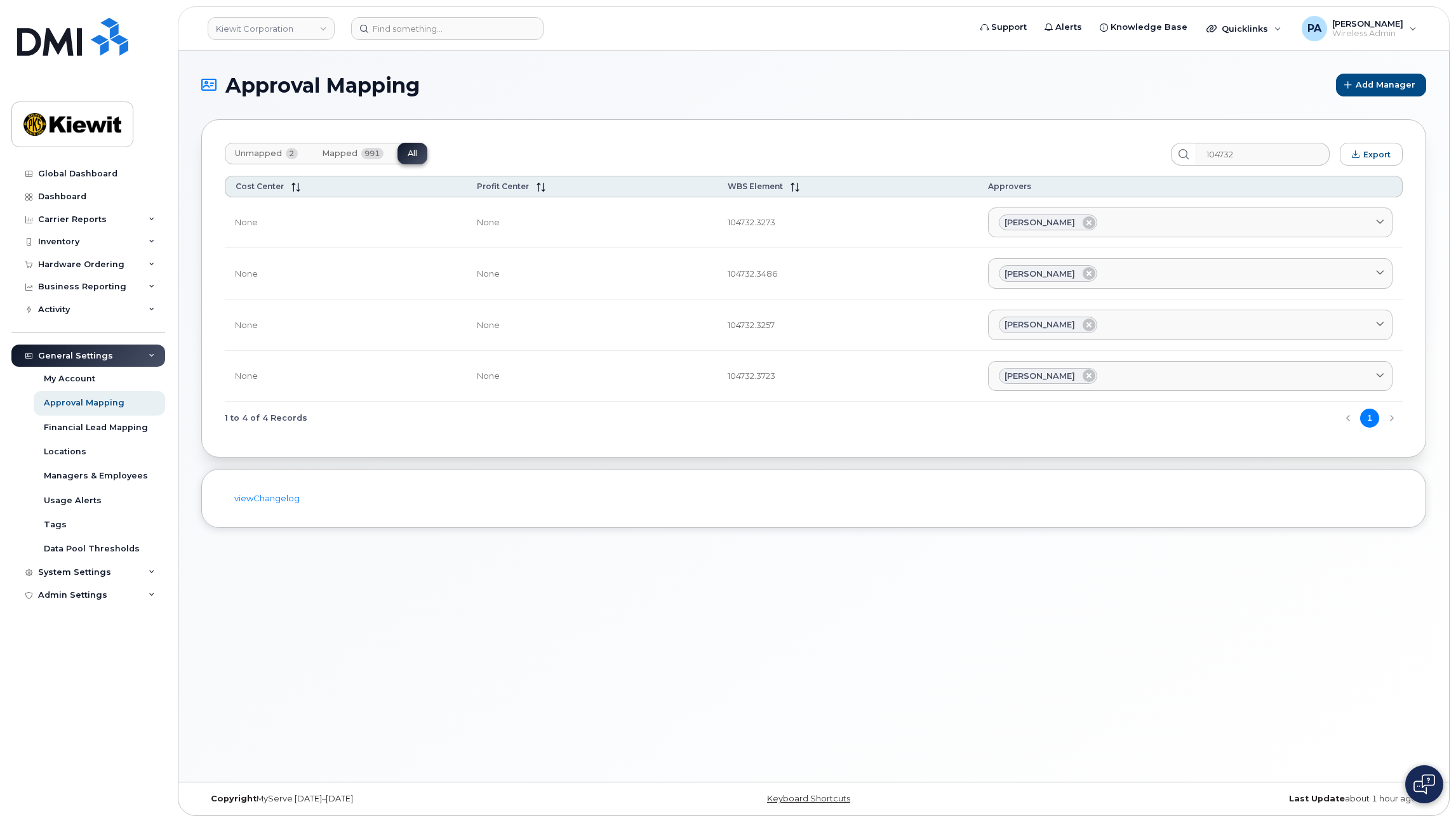
click at [233, 150] on button "Unmapped 2" at bounding box center [266, 154] width 83 height 22
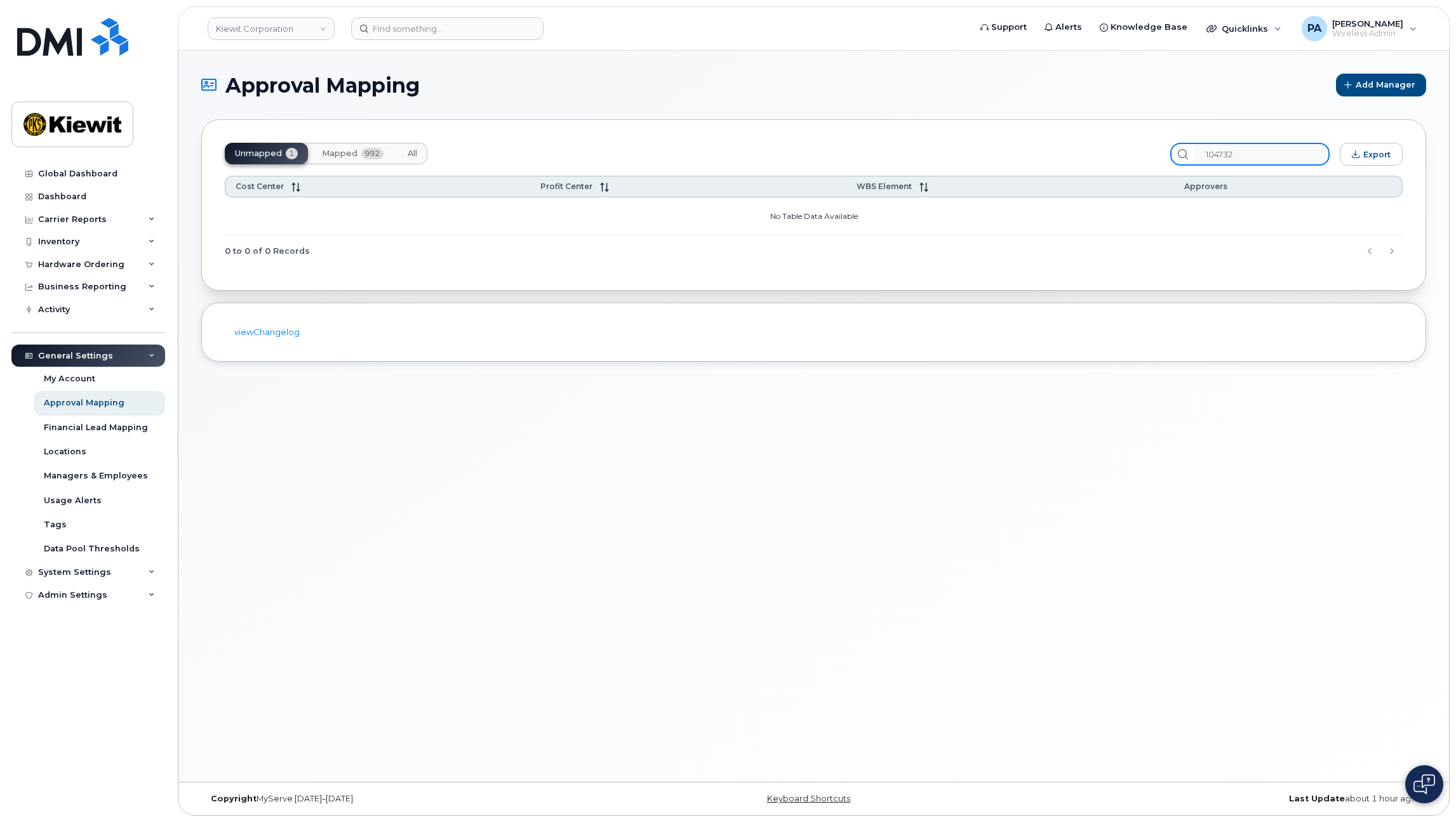
drag, startPoint x: 1286, startPoint y: 157, endPoint x: 1064, endPoint y: 157, distance: 222.0
click at [1064, 157] on div "Unmapped 1 Mapped 992 All 104732 Export" at bounding box center [814, 154] width 1178 height 22
drag, startPoint x: 423, startPoint y: 146, endPoint x: 1286, endPoint y: 164, distance: 863.2
click at [423, 146] on button "All" at bounding box center [412, 154] width 29 height 22
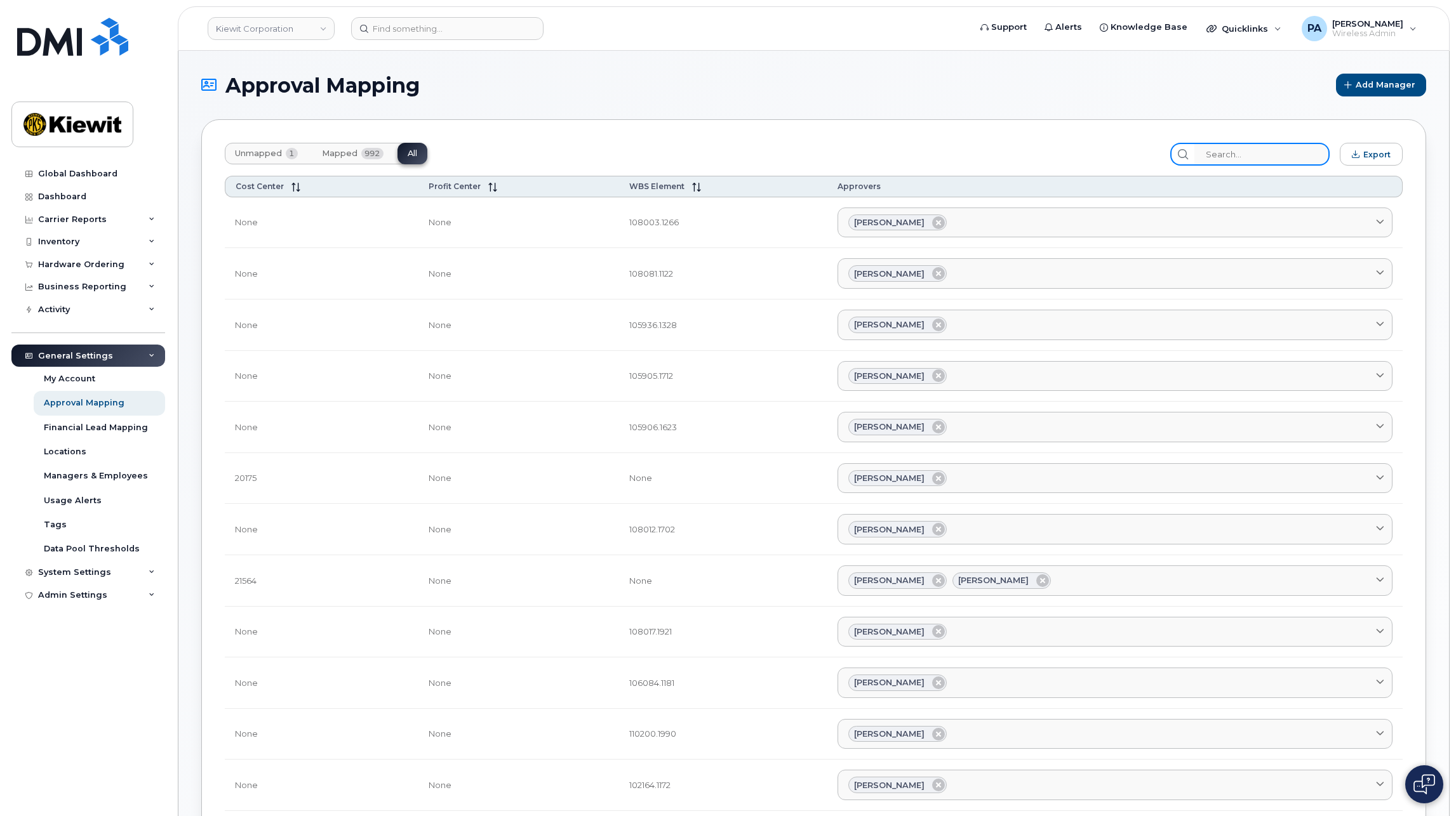
click at [1288, 157] on input "search" at bounding box center [1262, 154] width 135 height 22
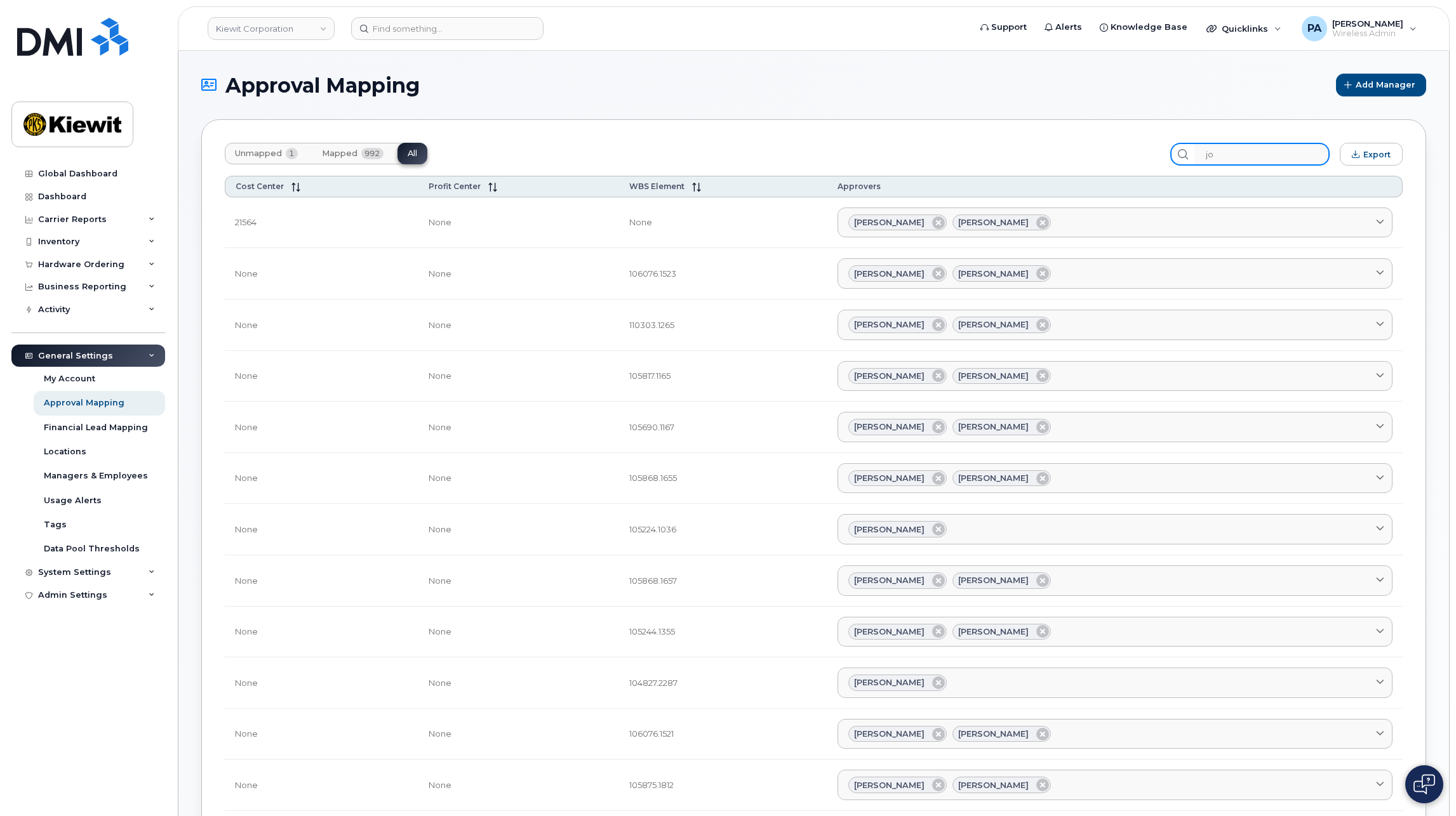
type input "j"
type input "koen"
click at [271, 158] on span "Unmapped" at bounding box center [258, 153] width 47 height 10
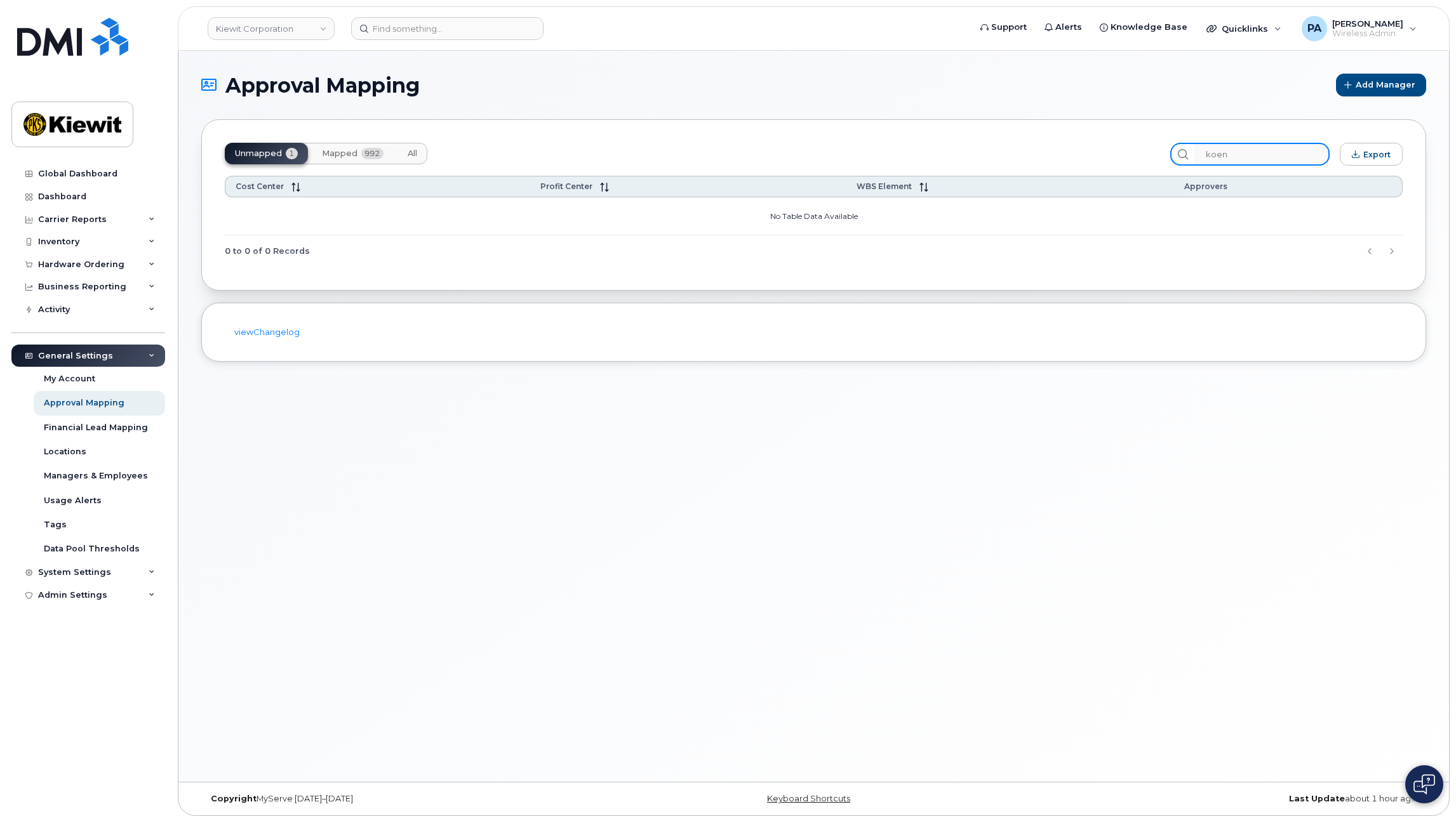
drag, startPoint x: 1270, startPoint y: 150, endPoint x: 1038, endPoint y: 152, distance: 232.0
click at [1044, 154] on div "Unmapped 1 Mapped 992 All koen Export" at bounding box center [814, 154] width 1178 height 22
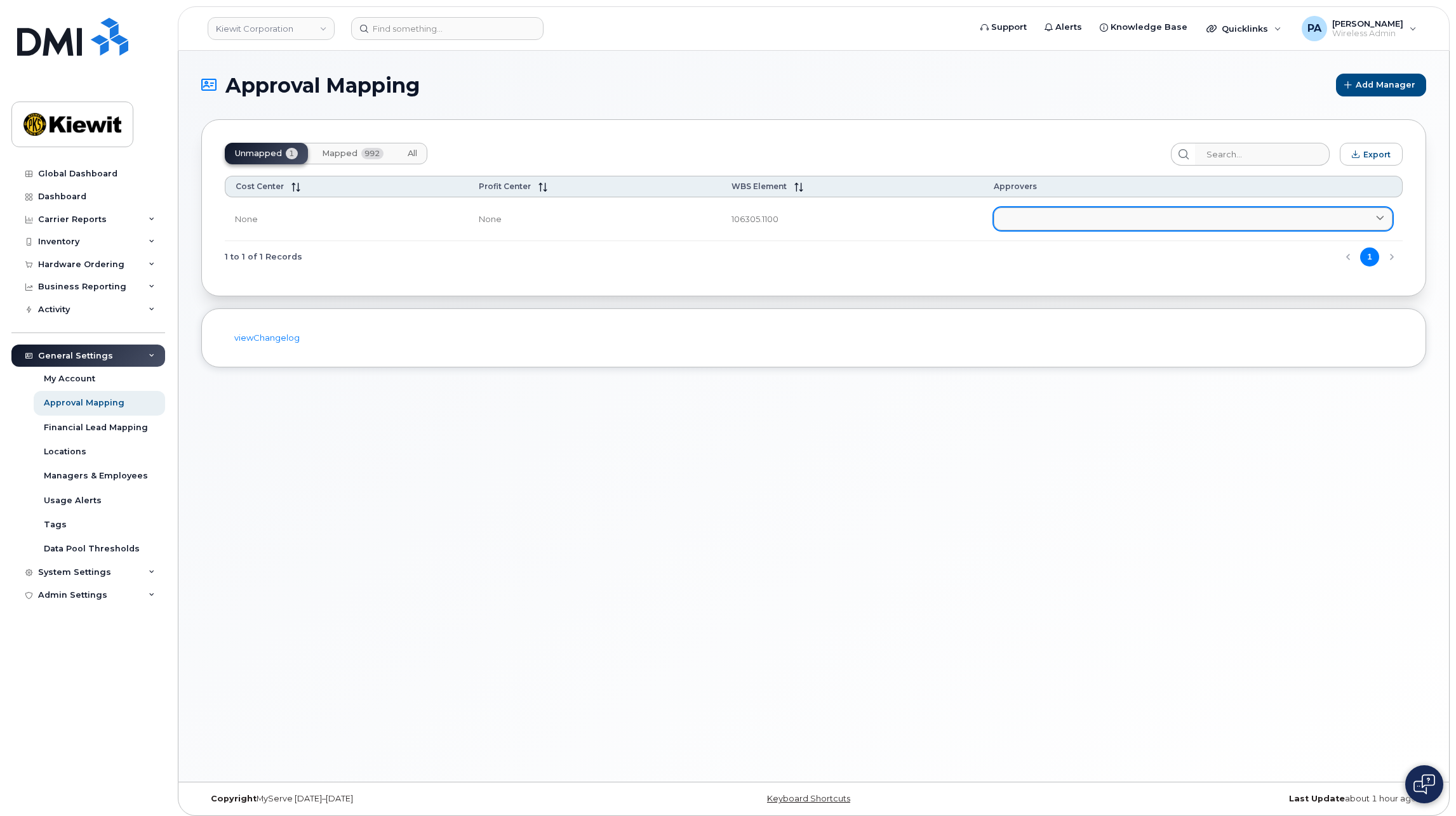
click at [1047, 217] on link at bounding box center [1194, 219] width 399 height 22
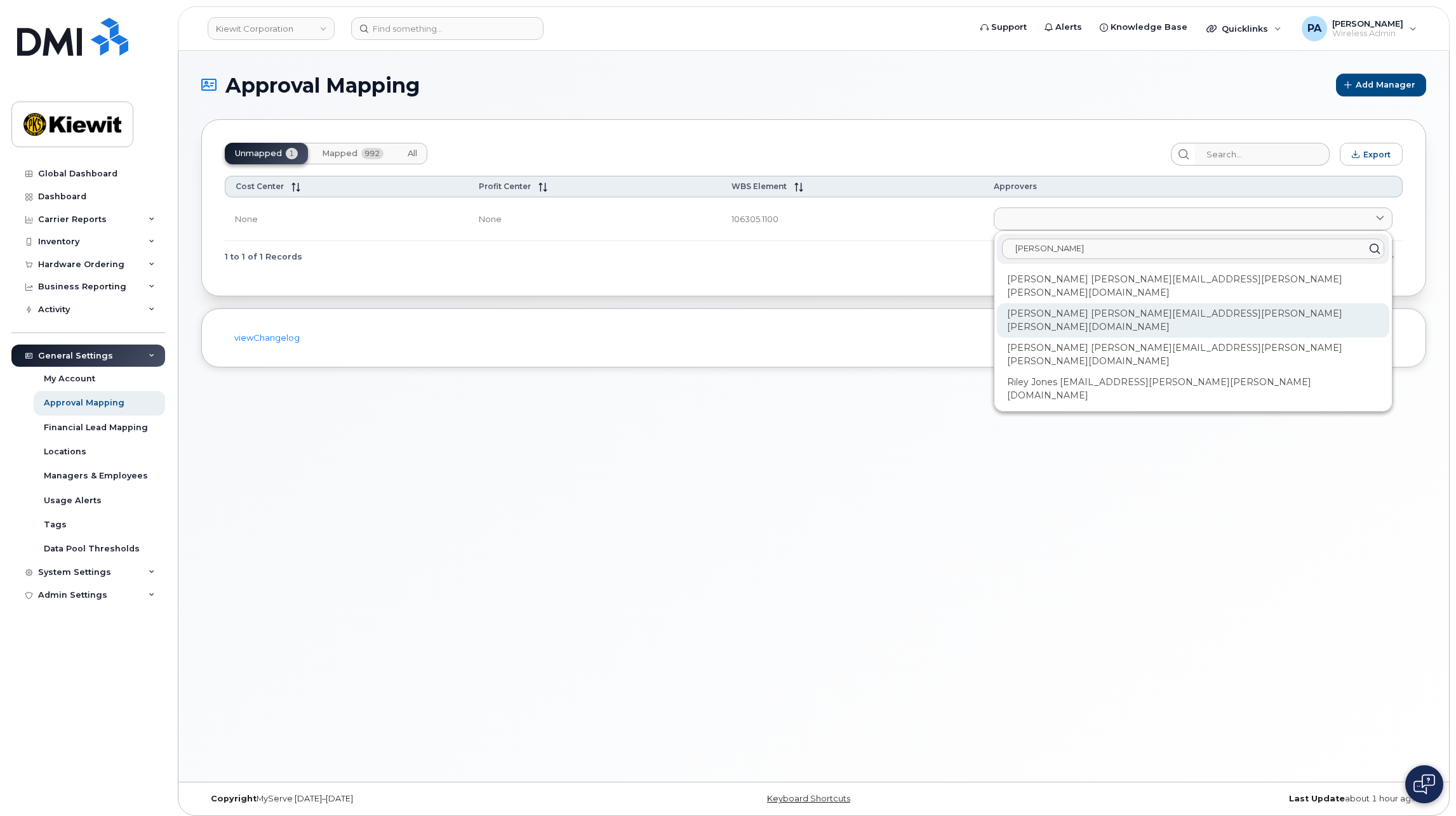
type input "jon"
click at [1103, 372] on div "Jonathan Koenighain JONATHAN.KOENIGHAIN@KIEWIT.COM" at bounding box center [1194, 389] width 393 height 34
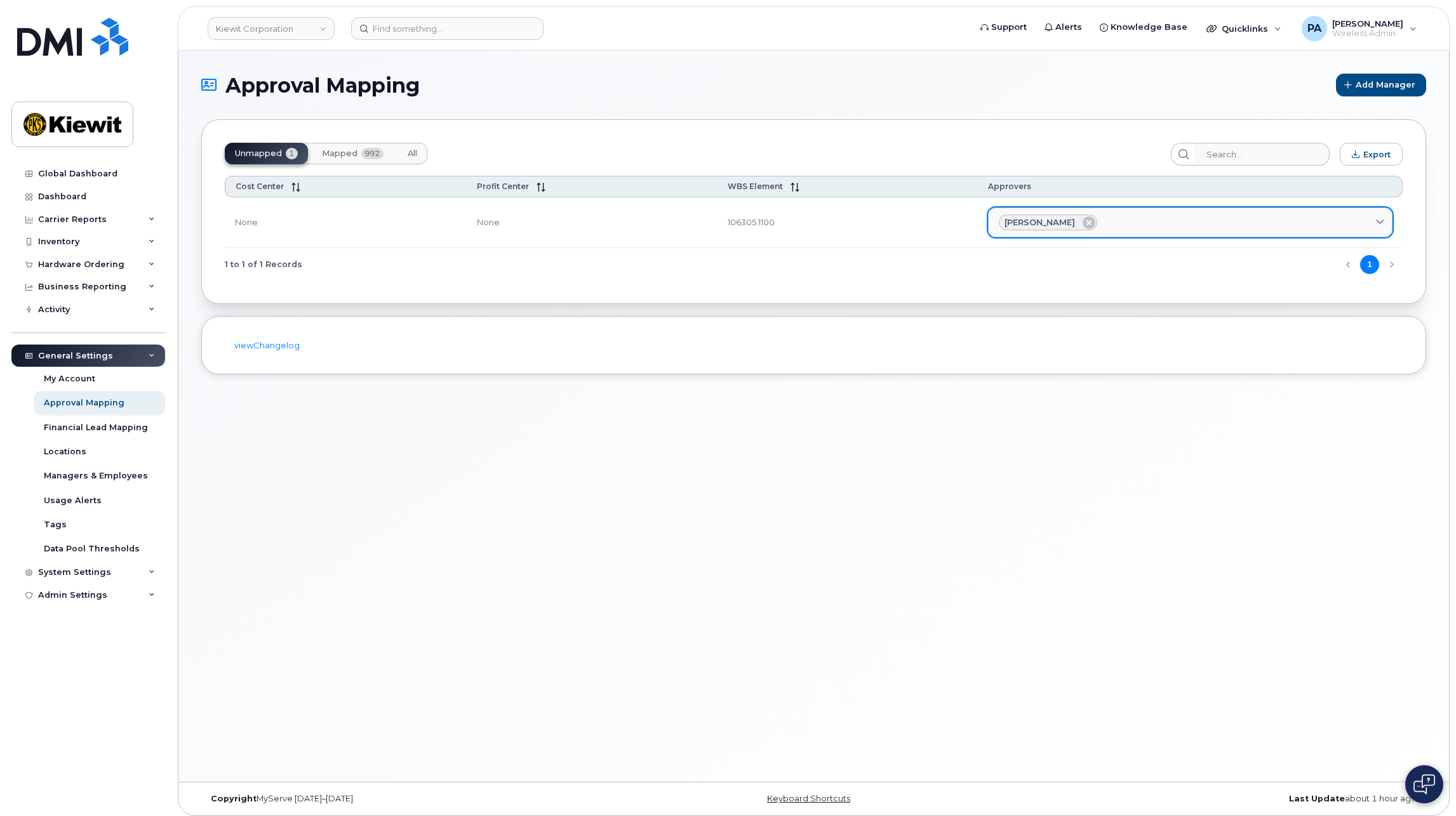
click at [1120, 228] on div "Jonathan Koenighain" at bounding box center [1190, 223] width 383 height 16
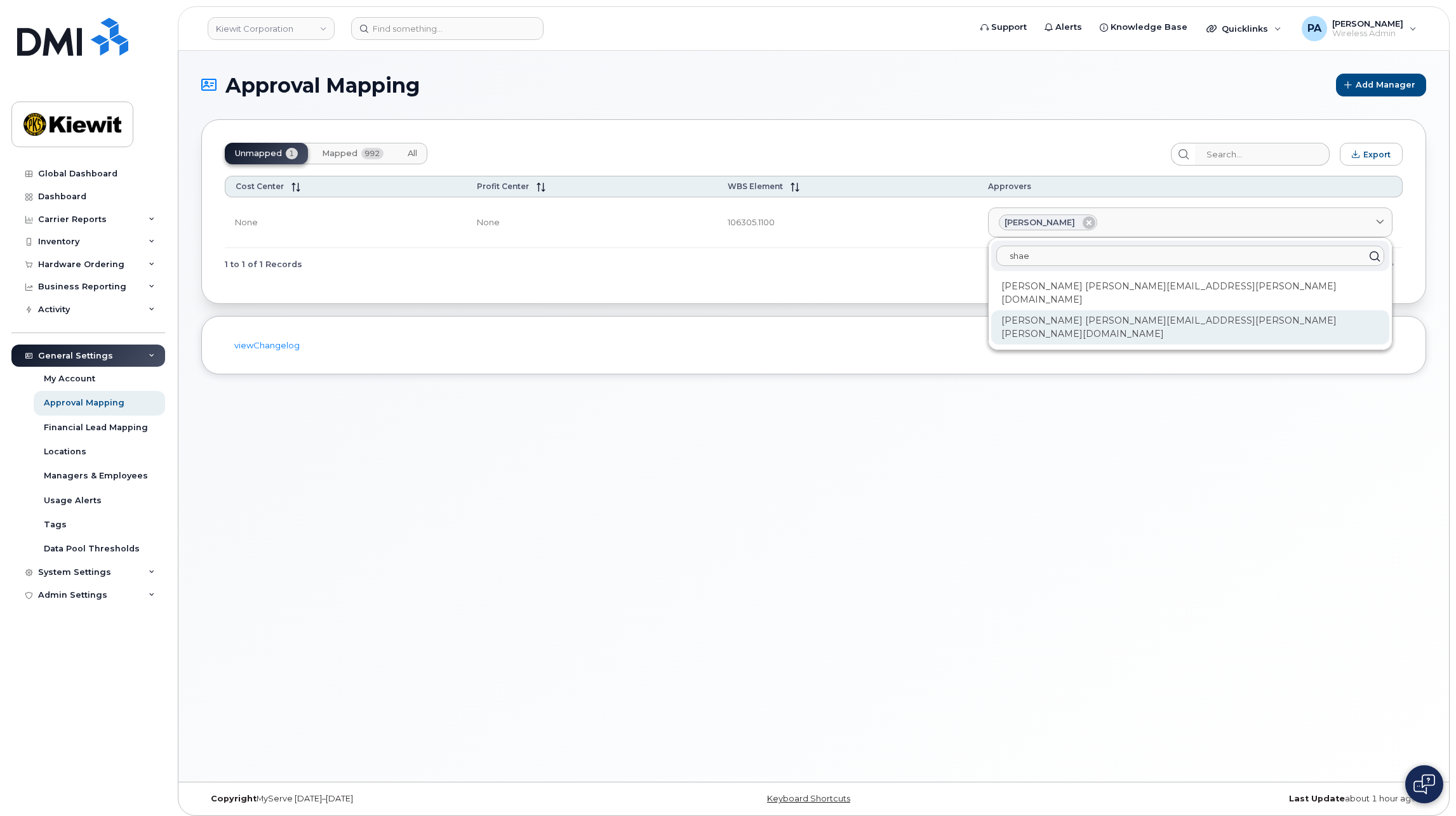
type input "shae"
click at [1030, 310] on div "Shae Woodham SHAE.WOODHAM@KIEWIT.COM" at bounding box center [1190, 327] width 398 height 34
